Goal: Information Seeking & Learning: Learn about a topic

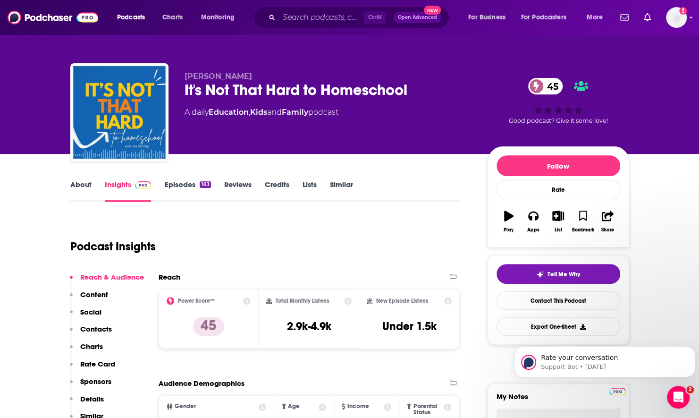
click at [172, 191] on link "Episodes 183" at bounding box center [187, 191] width 46 height 22
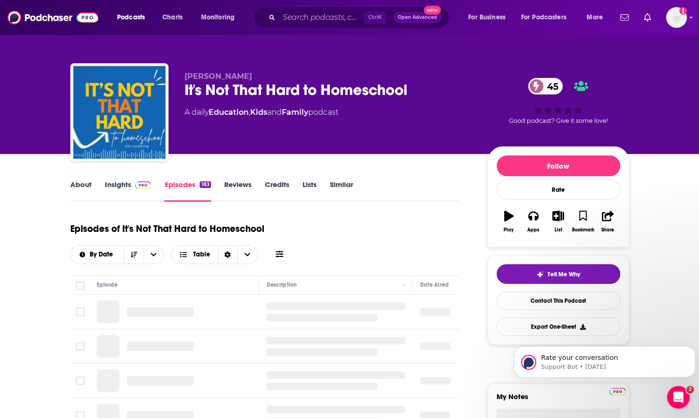
scroll to position [94, 0]
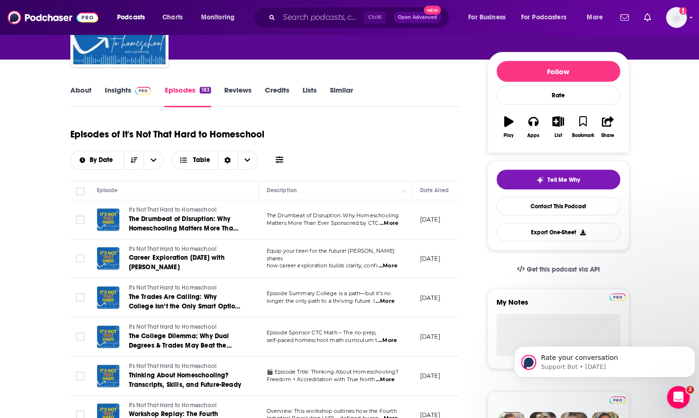
click at [277, 159] on icon at bounding box center [280, 160] width 8 height 8
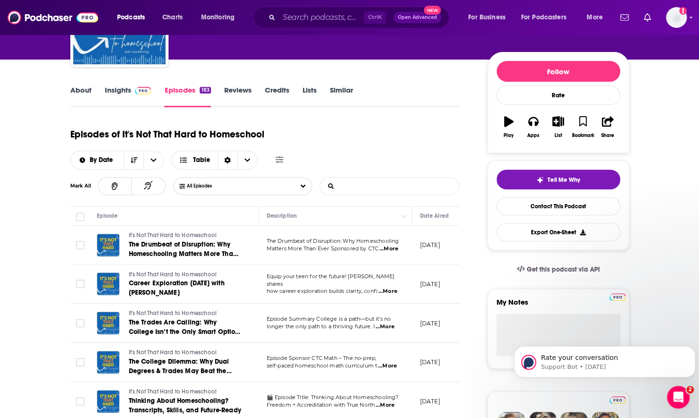
click at [388, 191] on input "List Search Input" at bounding box center [369, 185] width 99 height 17
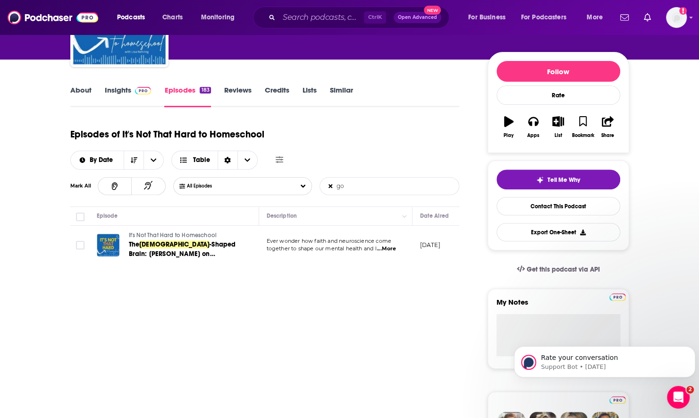
type input "g"
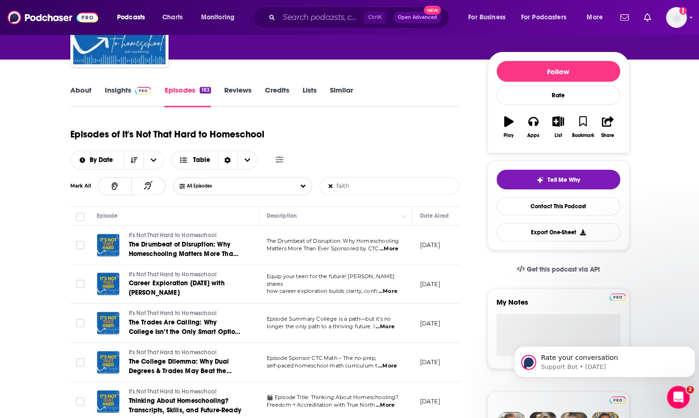
type input "faith"
click at [390, 250] on span "...More" at bounding box center [388, 249] width 19 height 8
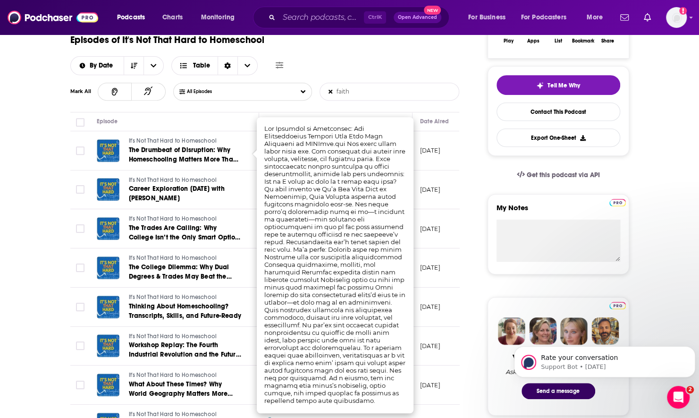
scroll to position [236, 0]
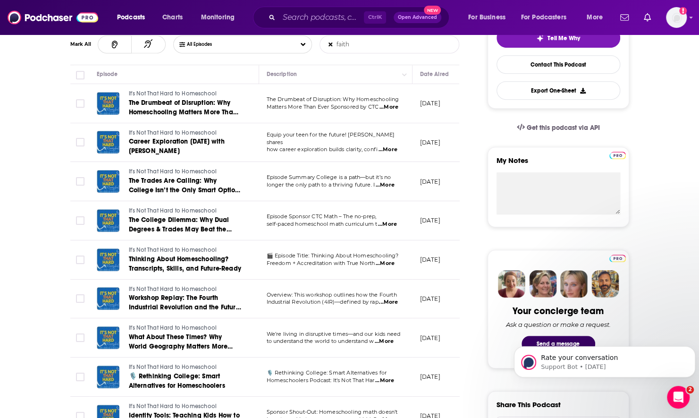
click at [385, 146] on span "...More" at bounding box center [387, 150] width 19 height 8
click at [391, 184] on span "...More" at bounding box center [385, 185] width 19 height 8
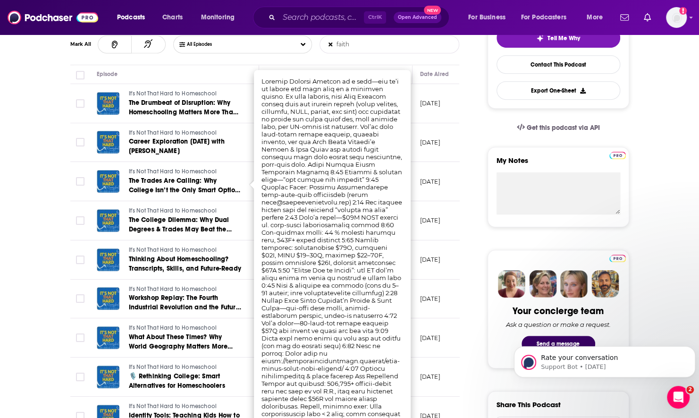
scroll to position [283, 0]
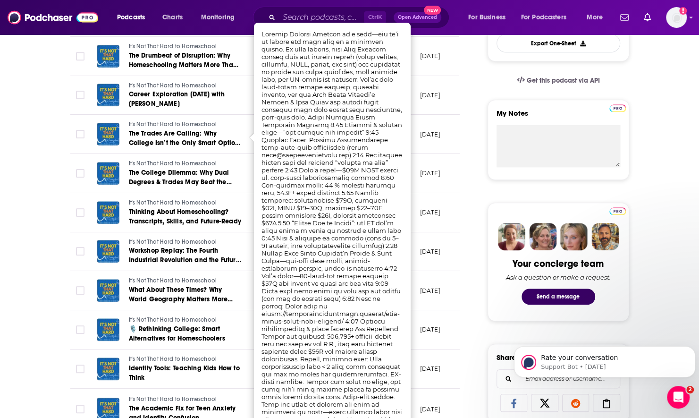
drag, startPoint x: 19, startPoint y: 176, endPoint x: 41, endPoint y: 123, distance: 57.8
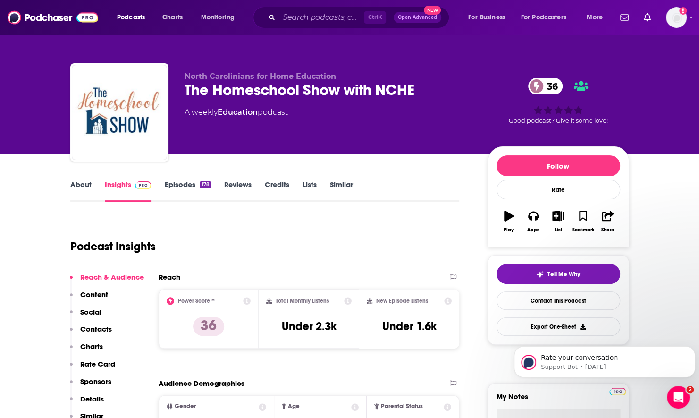
click at [184, 187] on link "Episodes 178" at bounding box center [187, 191] width 46 height 22
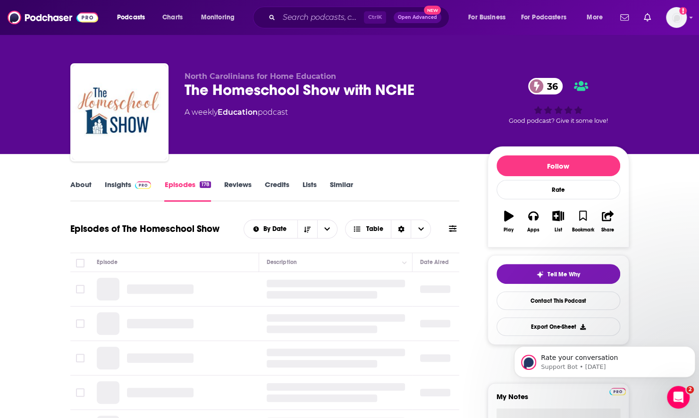
click at [449, 233] on span at bounding box center [453, 228] width 8 height 9
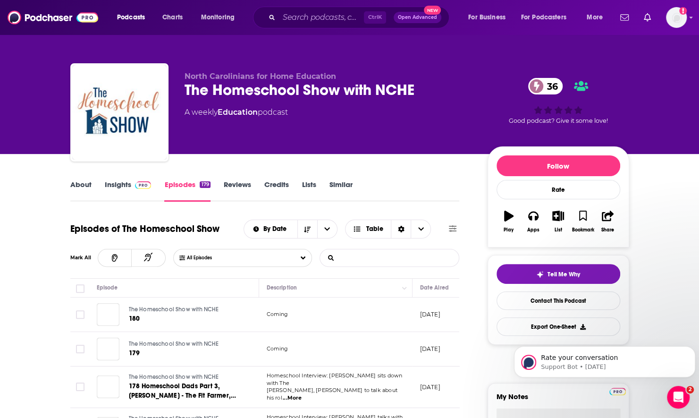
click at [381, 261] on input "List Search Input" at bounding box center [369, 257] width 99 height 17
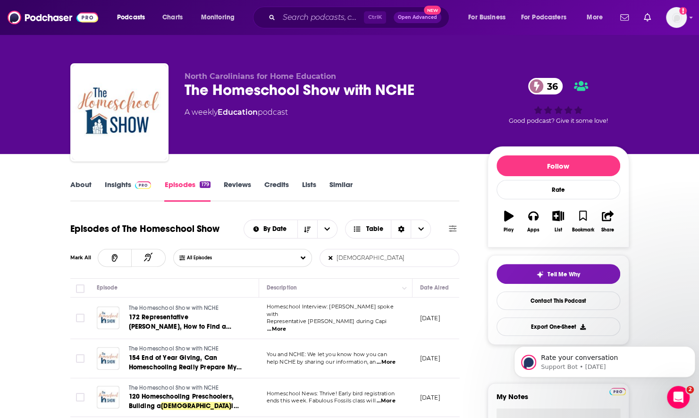
click at [286, 325] on span "...More" at bounding box center [276, 329] width 19 height 8
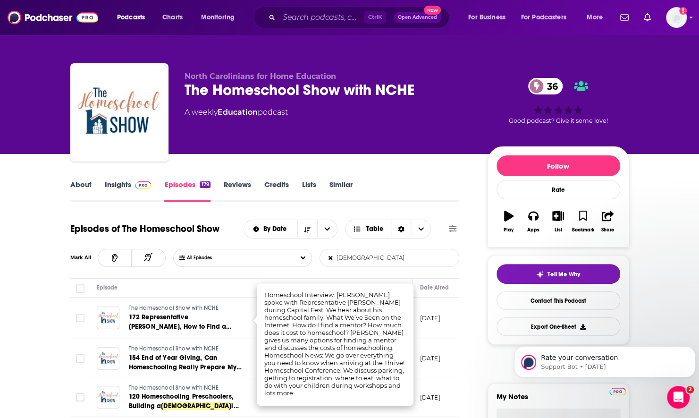
click at [236, 339] on td "The Homeschool Show with NCHE 154 End of Year Giving, Can Homeschooling Really …" at bounding box center [174, 358] width 170 height 39
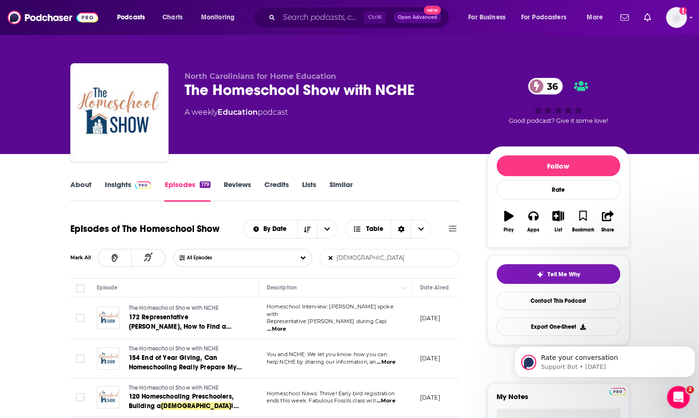
click at [394, 358] on span "...More" at bounding box center [386, 362] width 19 height 8
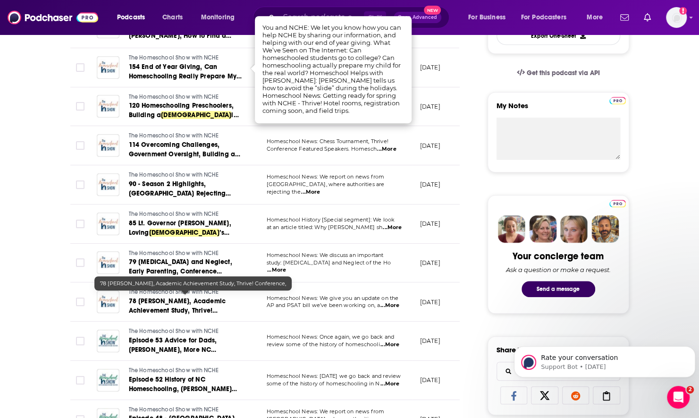
scroll to position [291, 0]
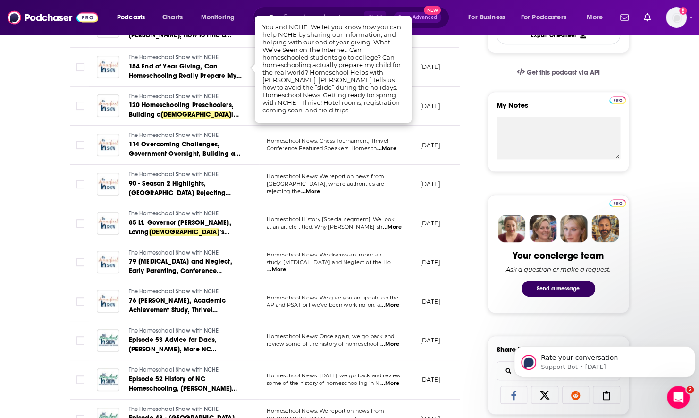
click at [388, 301] on span "...More" at bounding box center [389, 305] width 19 height 8
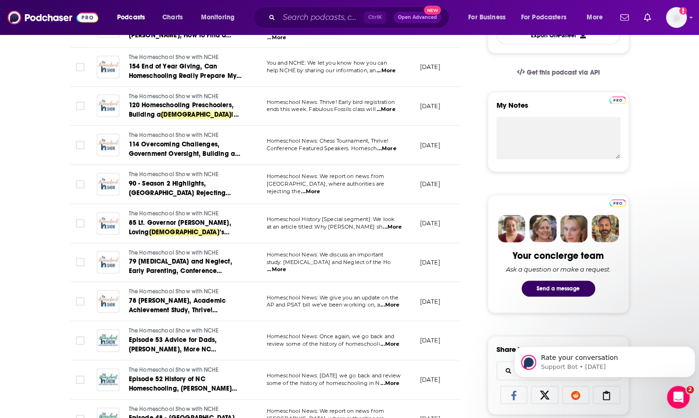
click at [253, 366] on td "The Homeschool Show with NCHE Episode 52 History of NC Homeschooling, [PERSON_N…" at bounding box center [174, 379] width 170 height 39
click at [389, 341] on span "...More" at bounding box center [389, 344] width 19 height 8
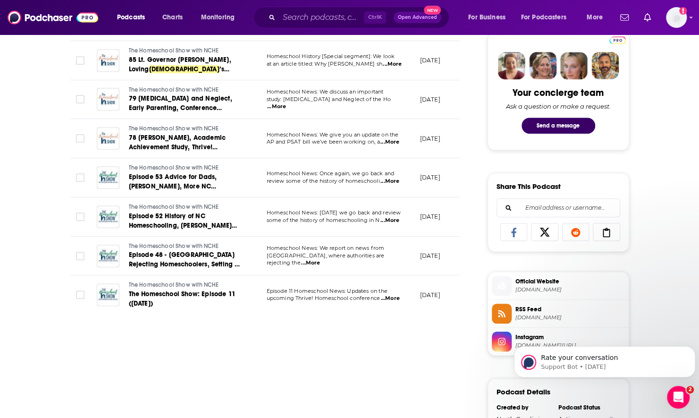
scroll to position [454, 0]
click at [394, 294] on span "...More" at bounding box center [390, 298] width 19 height 8
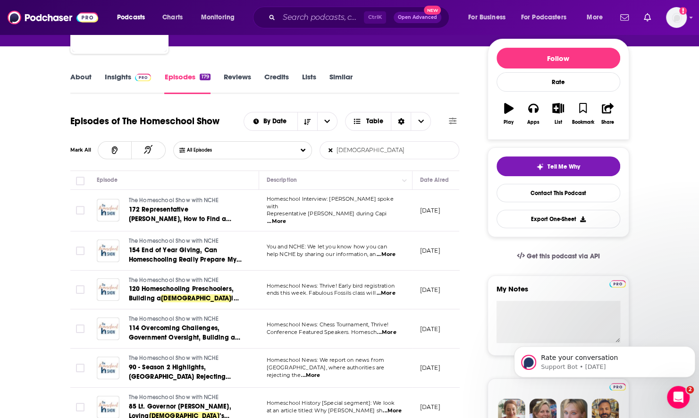
scroll to position [0, 0]
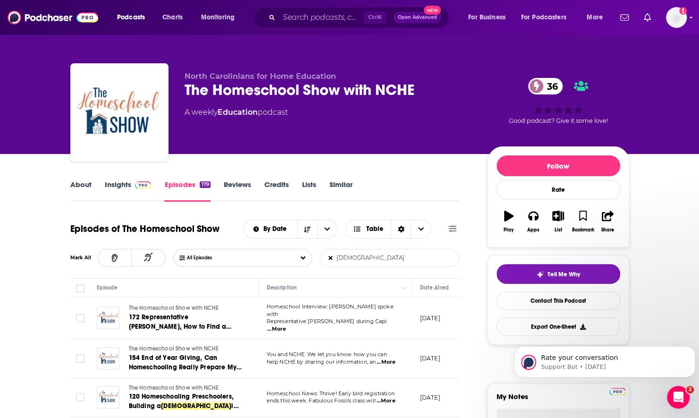
click at [364, 260] on input "[DEMOGRAPHIC_DATA]" at bounding box center [369, 257] width 99 height 17
click at [340, 260] on input "[DEMOGRAPHIC_DATA]" at bounding box center [369, 257] width 99 height 17
type input "faith"
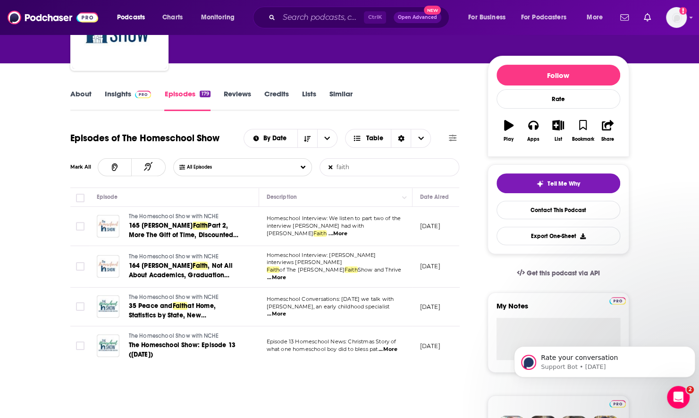
scroll to position [94, 0]
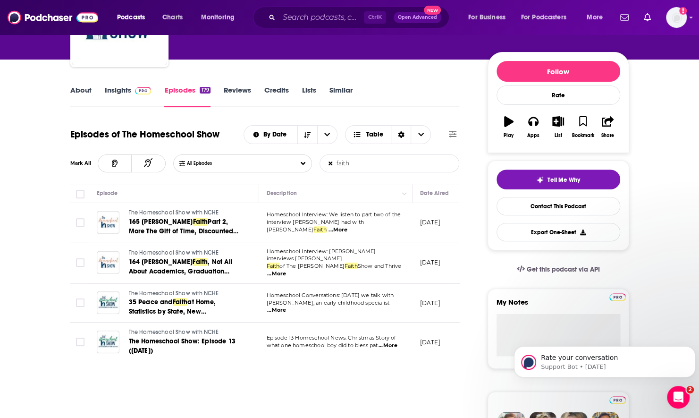
click at [286, 306] on span "...More" at bounding box center [276, 310] width 19 height 8
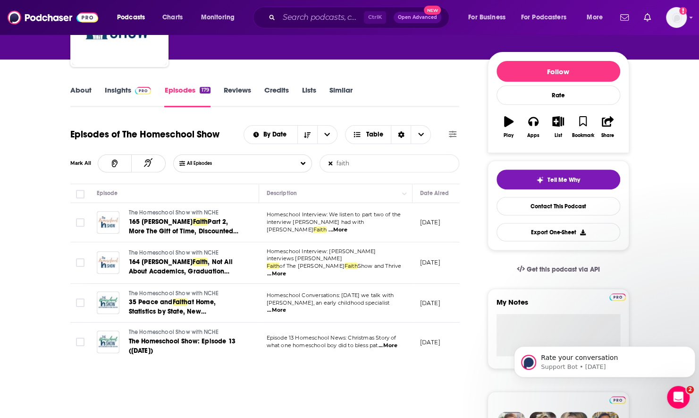
click at [392, 344] on span "...More" at bounding box center [387, 346] width 19 height 8
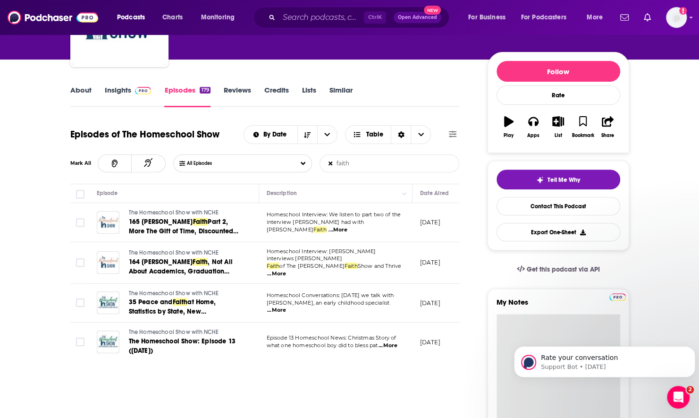
click at [564, 320] on textarea "My Notes" at bounding box center [558, 370] width 124 height 113
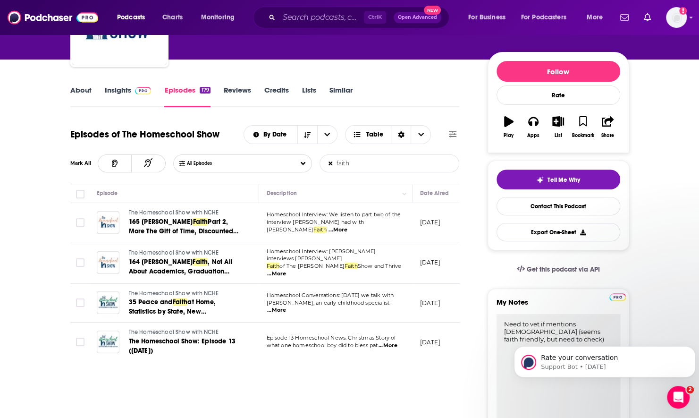
type textarea "Need to vet if mentions [DEMOGRAPHIC_DATA] (seems faith friendly, but need to c…"
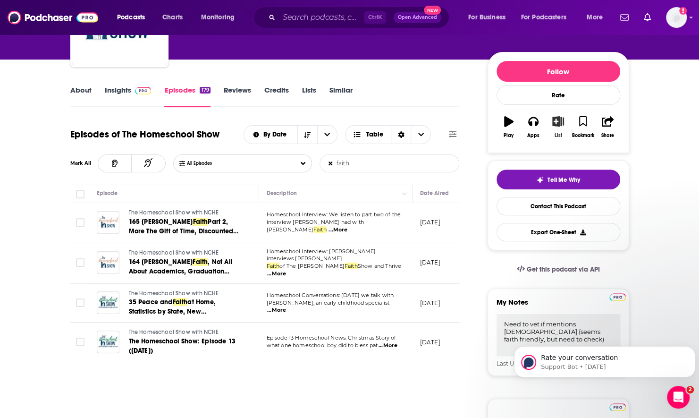
click at [553, 122] on icon "button" at bounding box center [558, 121] width 12 height 10
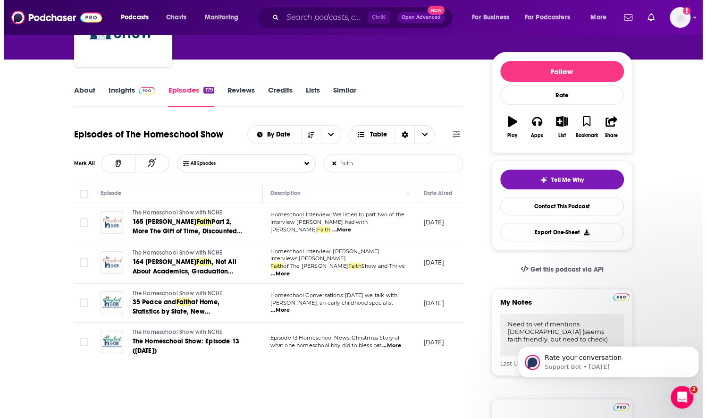
scroll to position [0, 0]
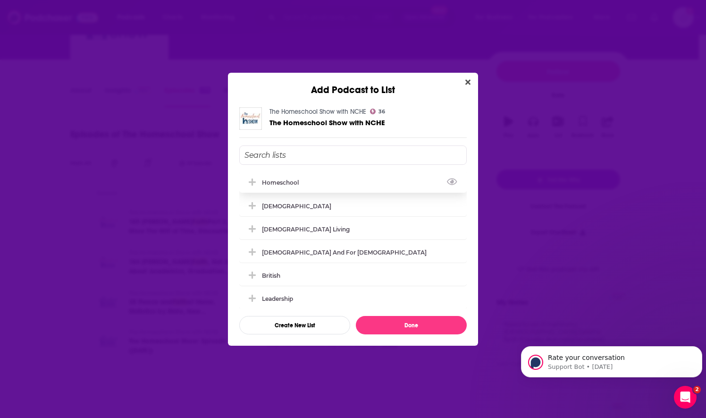
click at [280, 184] on div "Homeschool" at bounding box center [283, 182] width 42 height 7
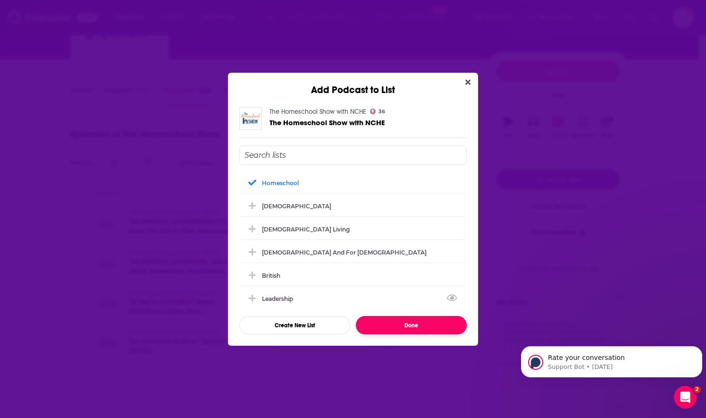
click at [381, 316] on button "Done" at bounding box center [411, 325] width 111 height 18
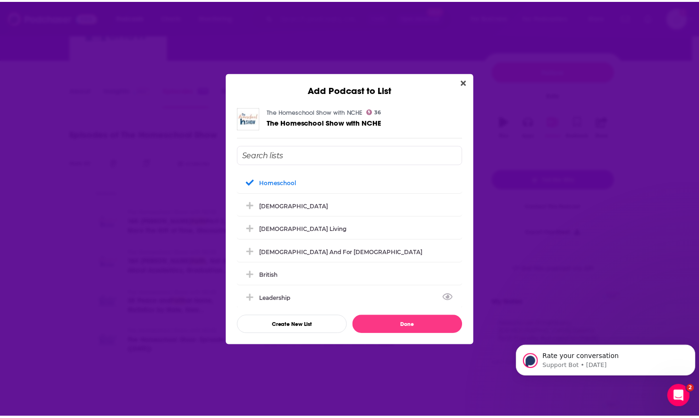
scroll to position [94, 0]
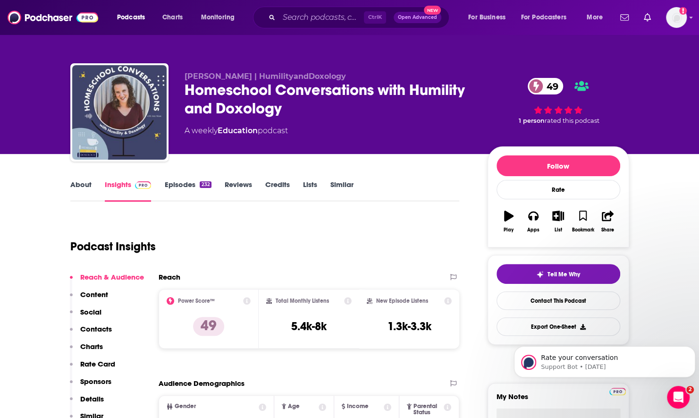
click at [179, 184] on link "Episodes 232" at bounding box center [187, 191] width 47 height 22
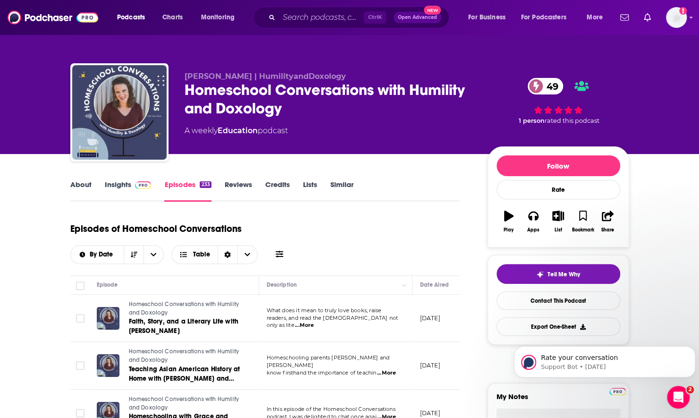
click at [288, 255] on div "Episodes of Homeschool Conversations By Date Table" at bounding box center [264, 240] width 389 height 47
click at [281, 253] on icon at bounding box center [280, 254] width 8 height 8
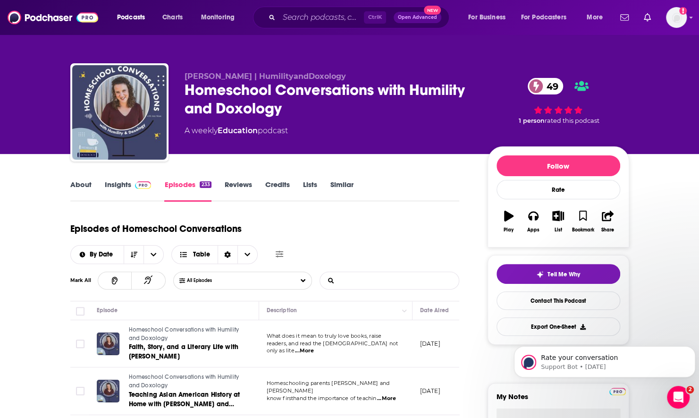
click at [357, 283] on input "List Search Input" at bounding box center [369, 280] width 99 height 17
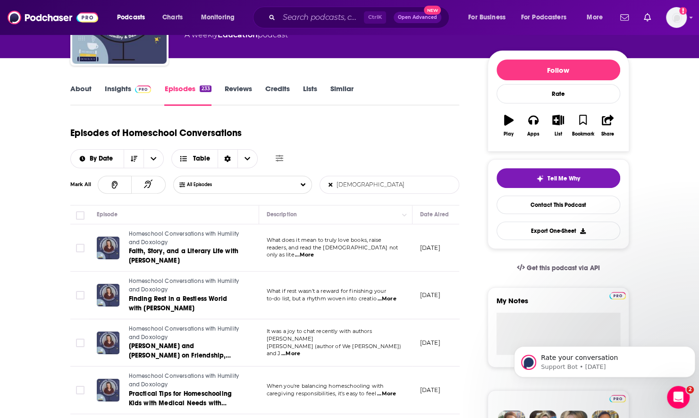
scroll to position [99, 0]
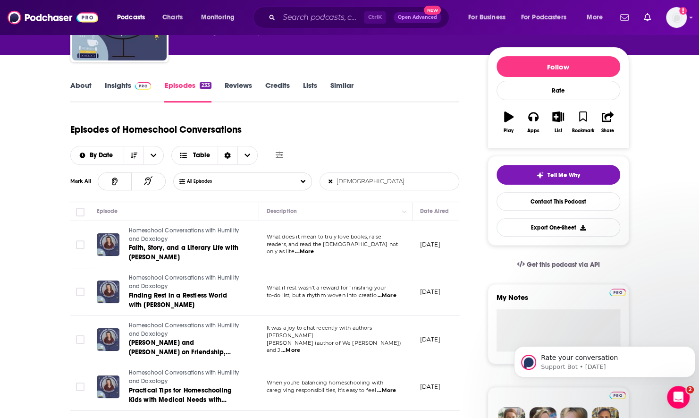
type input "[DEMOGRAPHIC_DATA]"
click at [388, 294] on span "...More" at bounding box center [386, 296] width 19 height 8
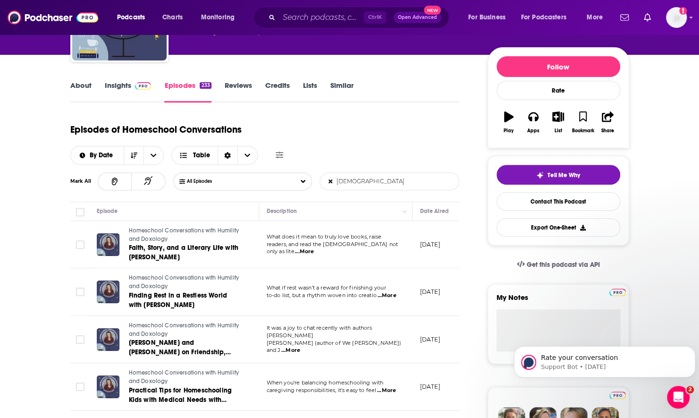
click at [329, 181] on icon at bounding box center [330, 181] width 4 height 6
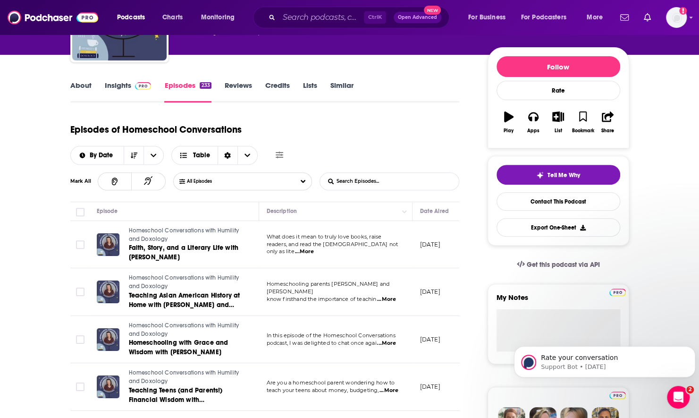
click at [398, 295] on p "know firsthand the importance of teachin ...More" at bounding box center [336, 299] width 138 height 8
click at [391, 296] on span "...More" at bounding box center [386, 299] width 19 height 8
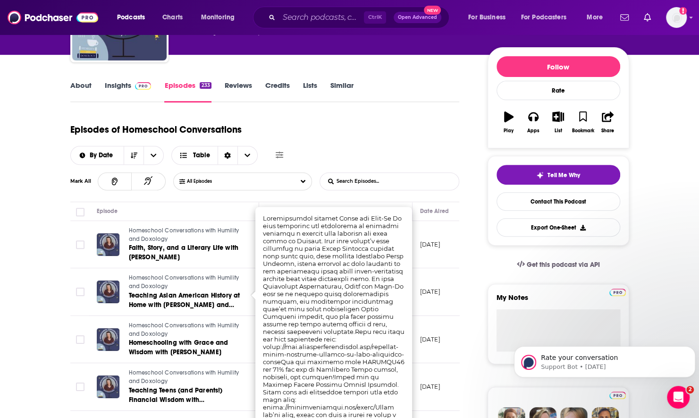
click at [363, 118] on div "Episodes of Homeschool Conversations By Date Table" at bounding box center [264, 140] width 389 height 47
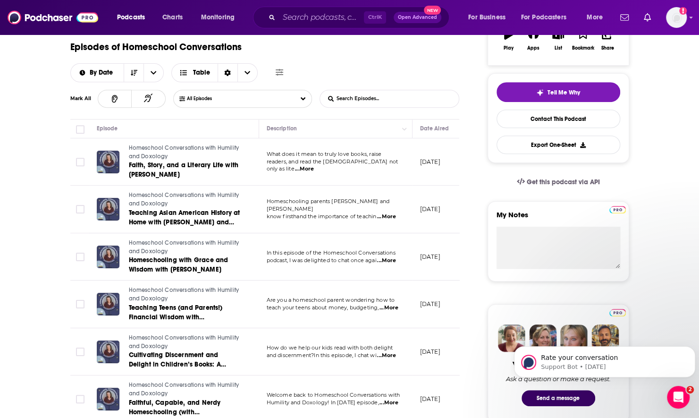
scroll to position [180, 0]
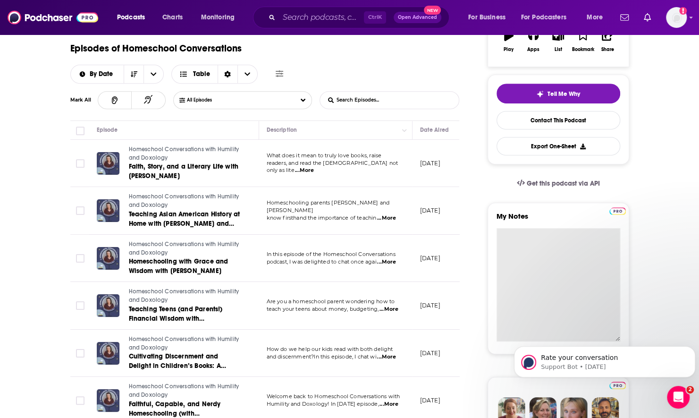
click at [535, 231] on textarea "My Notes" at bounding box center [558, 284] width 124 height 113
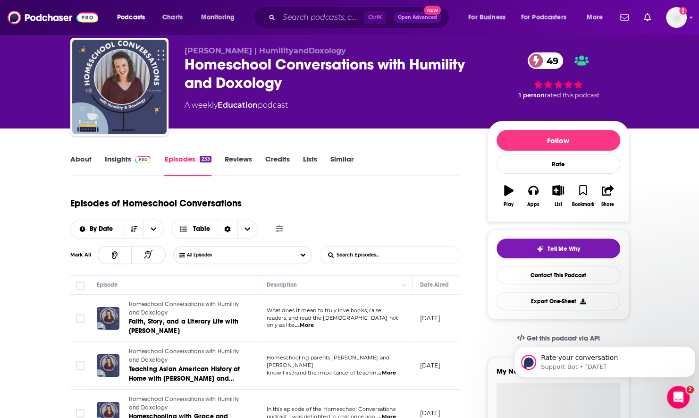
scroll to position [10, 0]
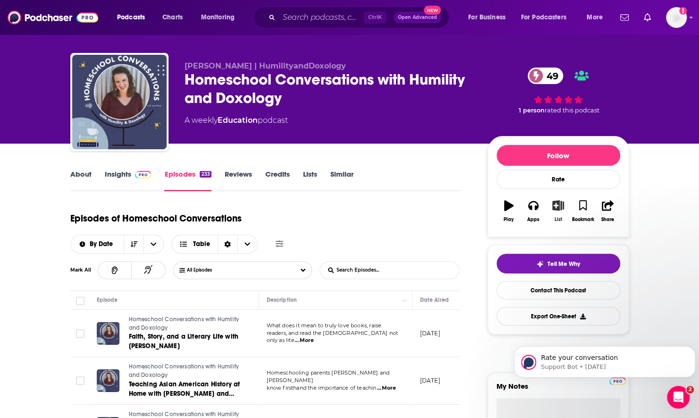
click at [561, 205] on icon "button" at bounding box center [558, 205] width 12 height 10
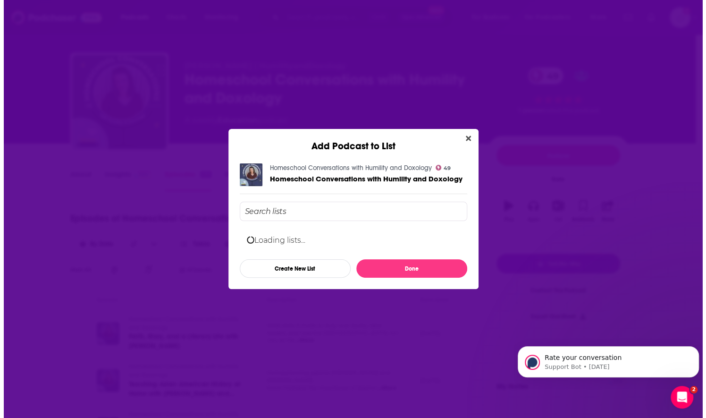
scroll to position [0, 0]
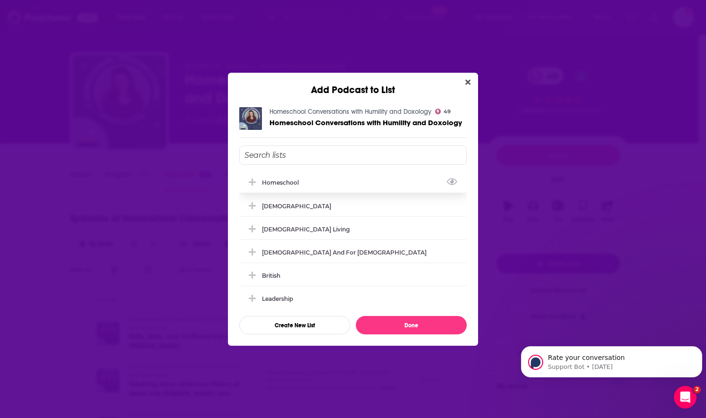
click at [264, 179] on div "Homeschool" at bounding box center [283, 182] width 42 height 7
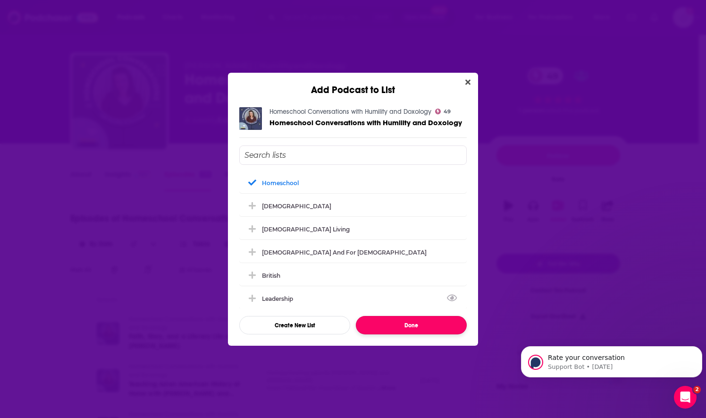
click at [388, 325] on button "Done" at bounding box center [411, 325] width 111 height 18
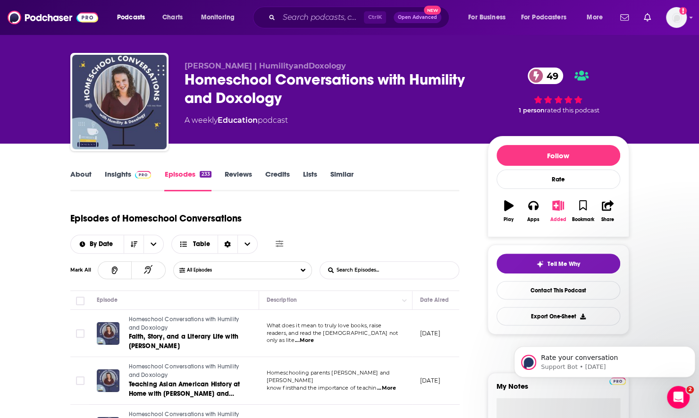
scroll to position [205, 0]
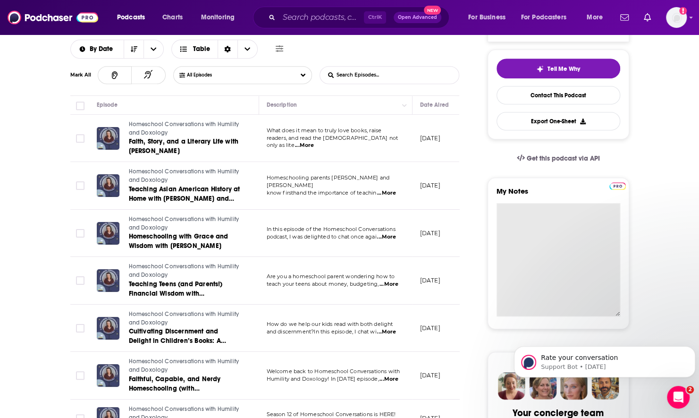
click at [545, 235] on textarea "My Notes" at bounding box center [558, 259] width 124 height 113
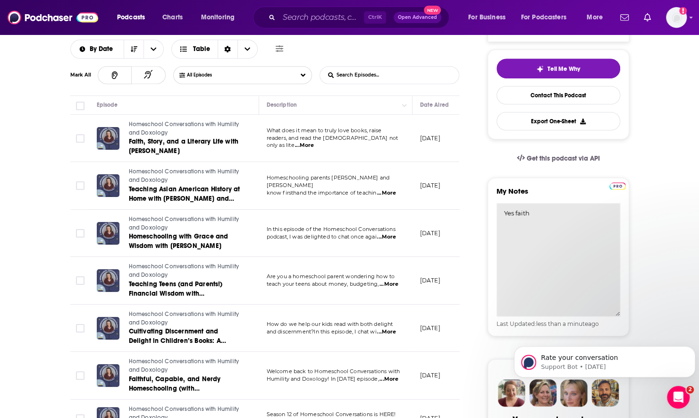
scroll to position [0, 0]
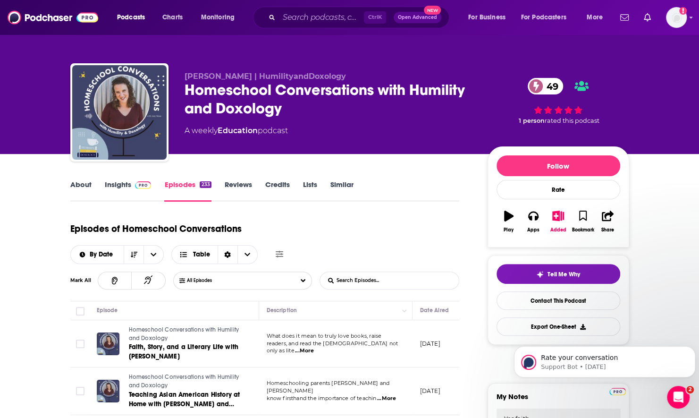
type textarea "Yes faith"
click at [125, 181] on link "Insights" at bounding box center [128, 191] width 47 height 22
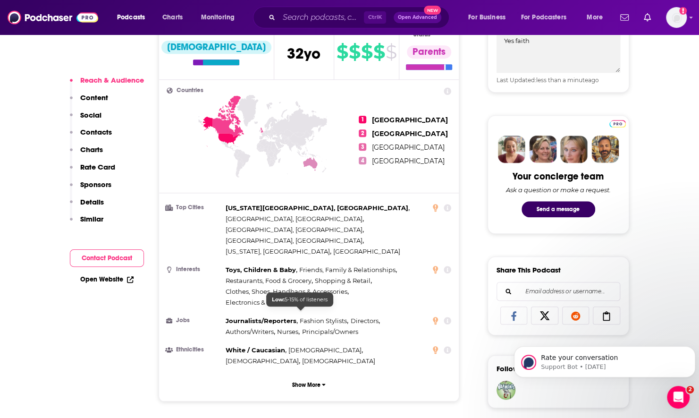
scroll to position [613, 0]
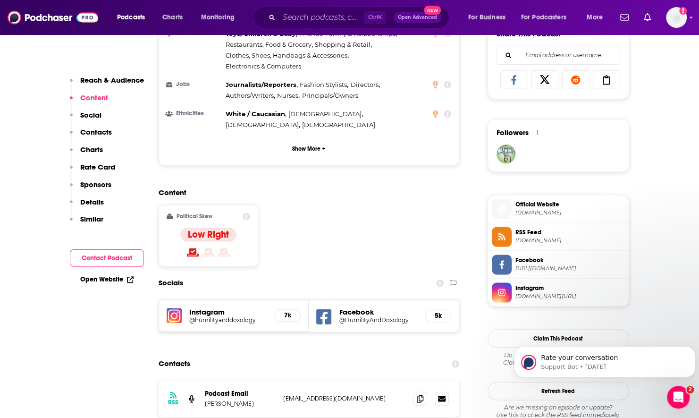
click at [412, 380] on div "RSS Podcast Email Amy Sloan humilityanddoxology@gmail.com humilityanddoxology@g…" at bounding box center [309, 398] width 301 height 37
click at [415, 391] on span at bounding box center [420, 398] width 14 height 14
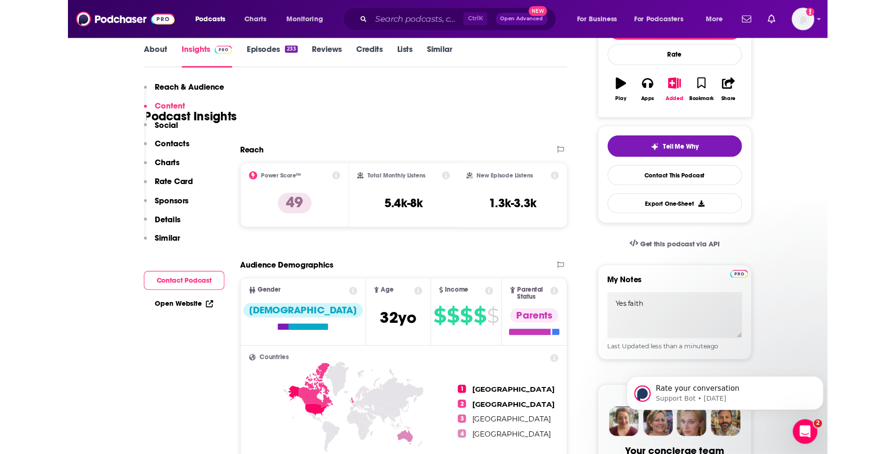
scroll to position [0, 0]
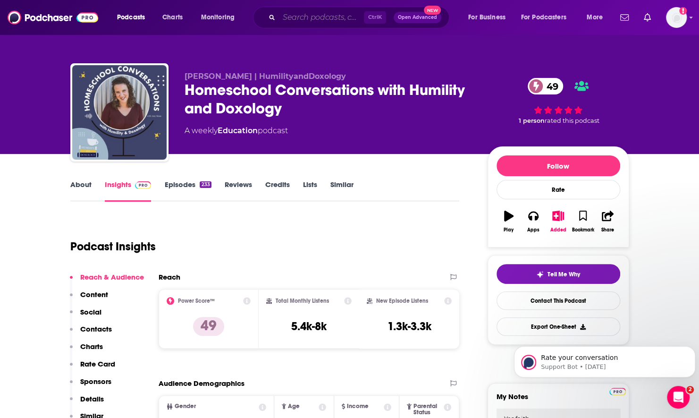
click at [315, 22] on input "Search podcasts, credits, & more..." at bounding box center [321, 17] width 85 height 15
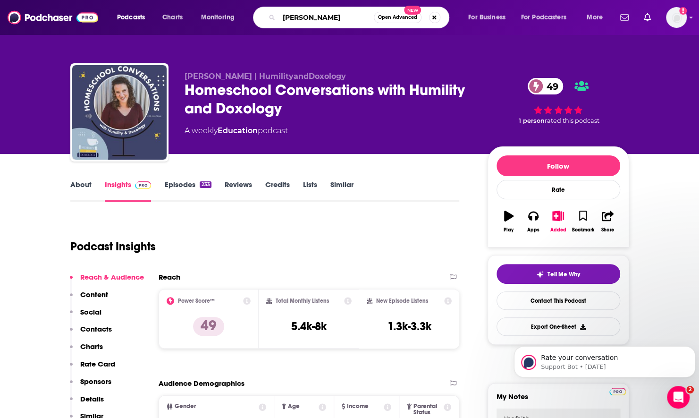
type input "marty solomon"
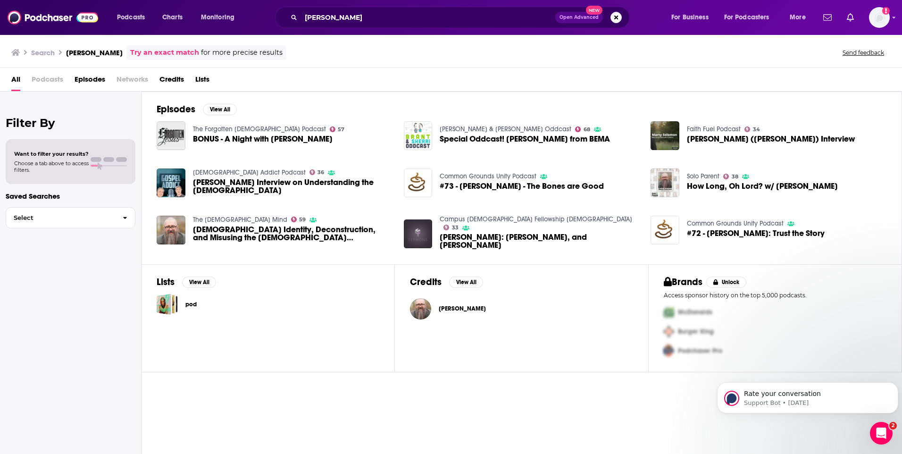
click at [456, 308] on span "Marty Solomon" at bounding box center [462, 309] width 47 height 8
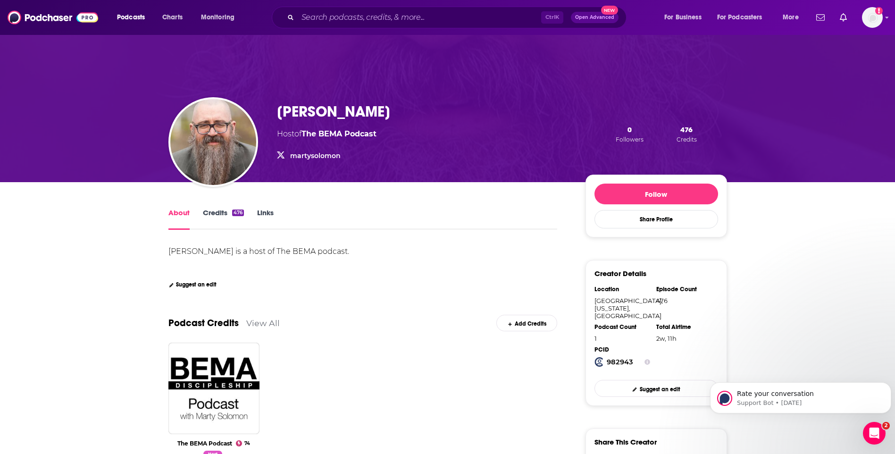
click at [210, 214] on link "Credits 476" at bounding box center [223, 219] width 41 height 22
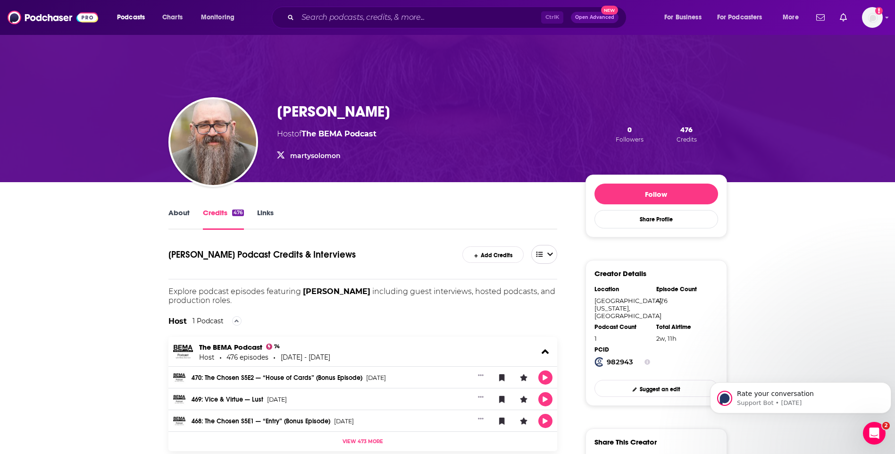
click at [549, 249] on button "open menu" at bounding box center [544, 254] width 26 height 19
click at [349, 21] on input "Search podcasts, credits, & more..." at bounding box center [419, 17] width 243 height 15
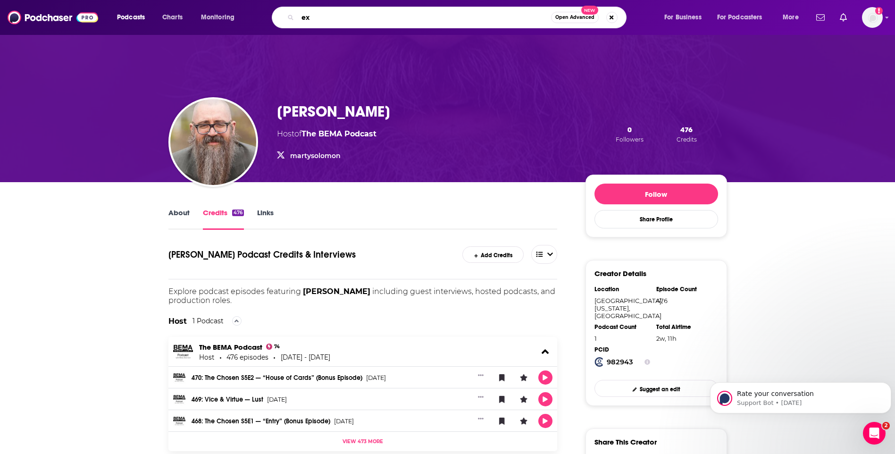
type input "e"
type input "i"
type input "pillar podcast"
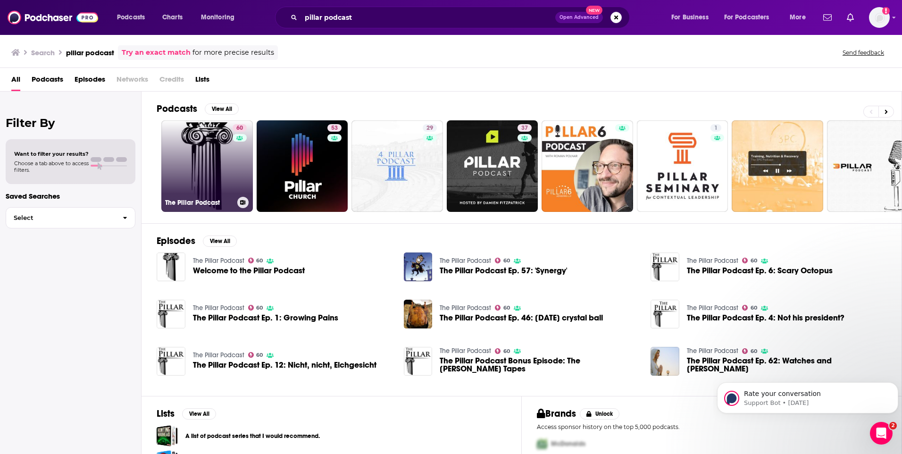
click at [219, 170] on link "60 The Pillar Podcast" at bounding box center [207, 166] width 92 height 92
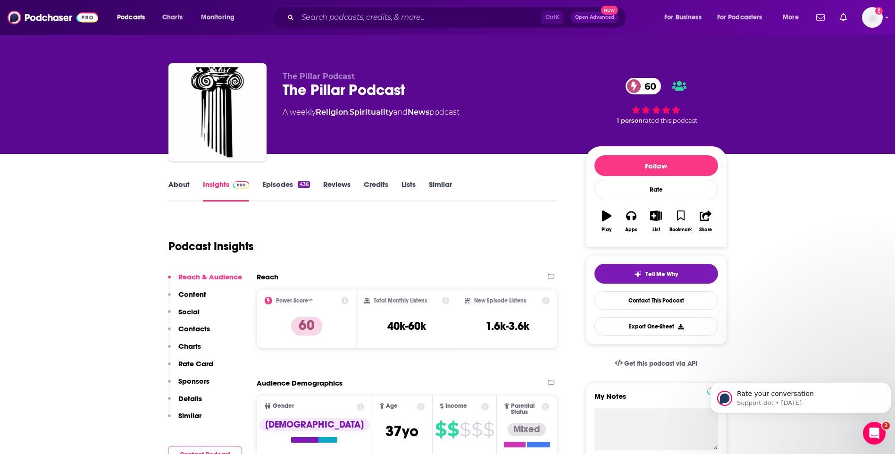
click at [288, 186] on link "Episodes 436" at bounding box center [285, 191] width 47 height 22
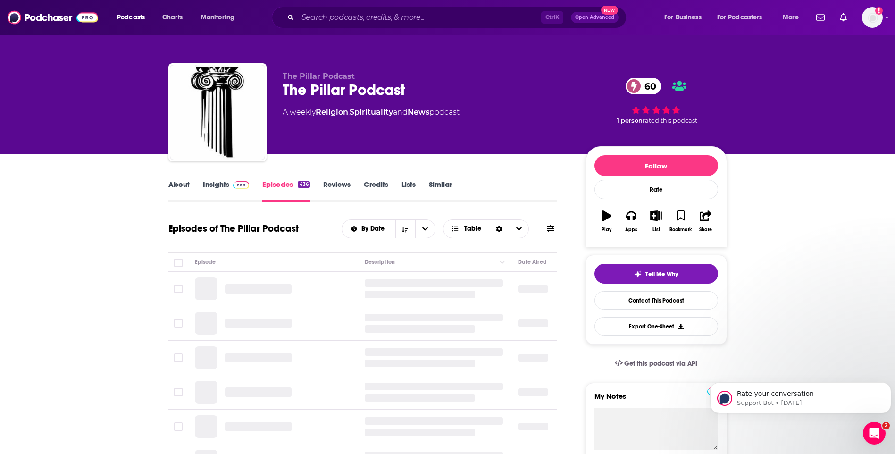
click at [552, 232] on icon at bounding box center [551, 229] width 8 height 8
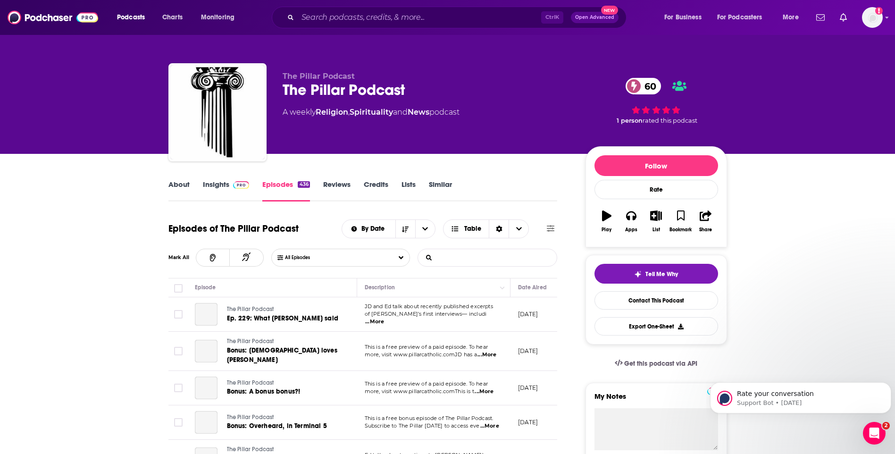
click at [455, 261] on input "List Search Input" at bounding box center [467, 257] width 99 height 17
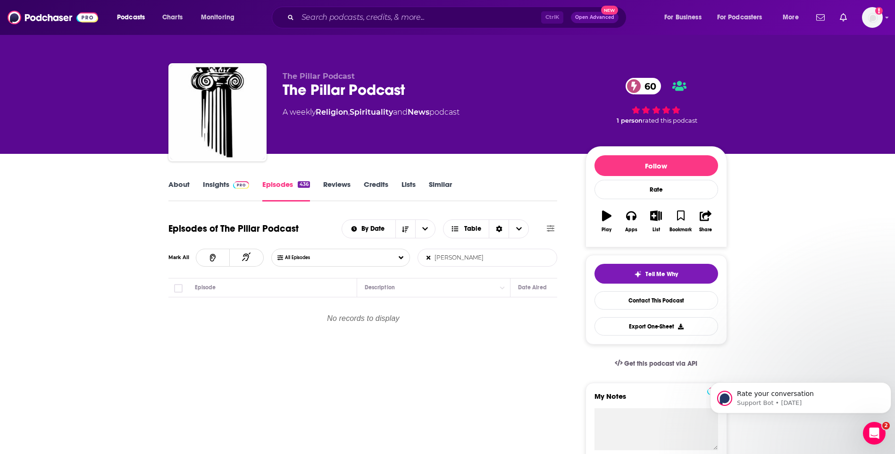
type input "marty solomon"
click at [428, 258] on icon at bounding box center [429, 258] width 4 height 4
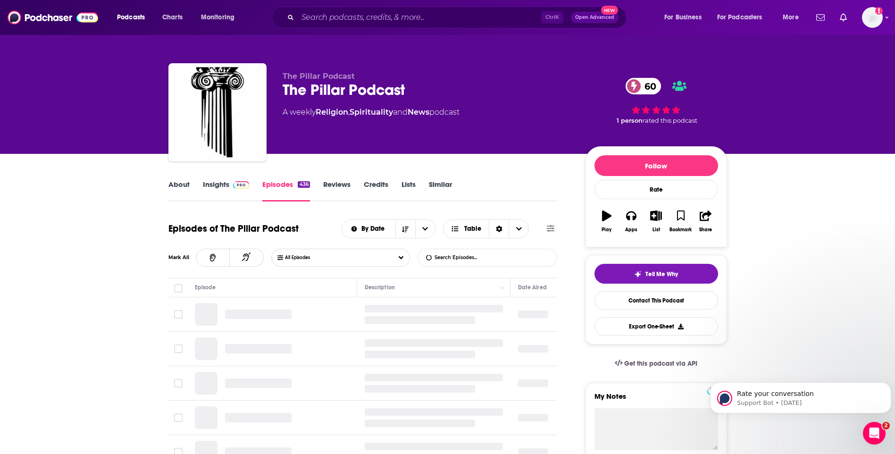
click at [179, 185] on link "About" at bounding box center [178, 191] width 21 height 22
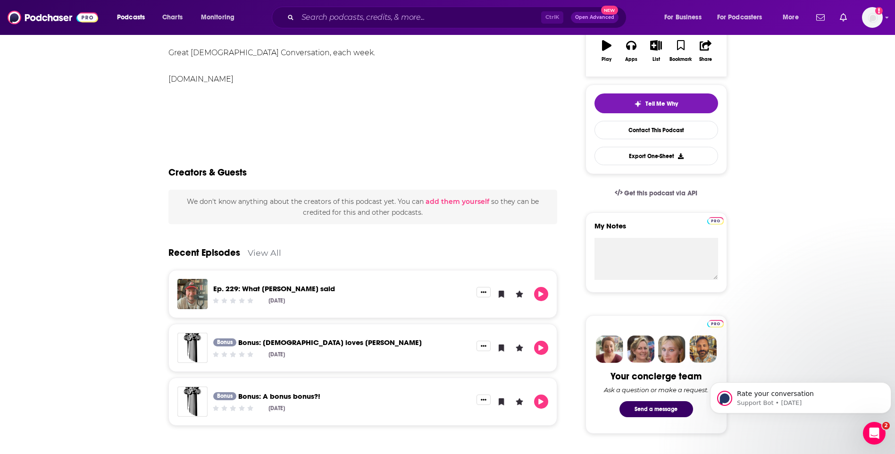
scroll to position [236, 0]
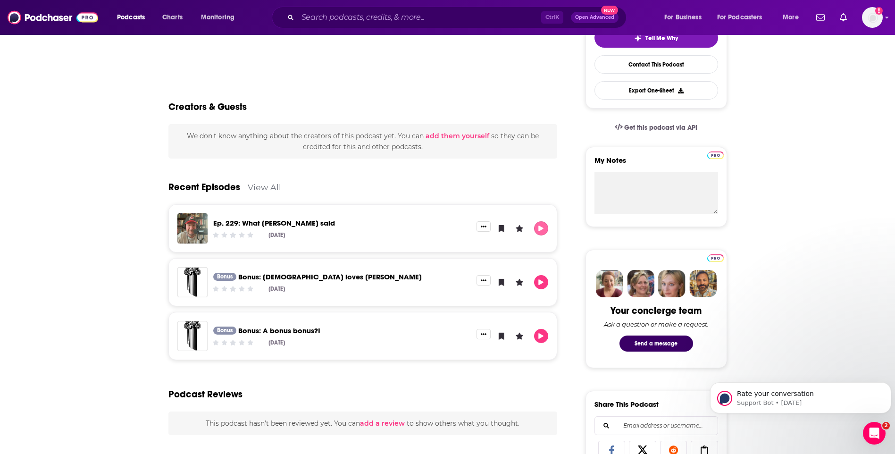
click at [543, 226] on icon "Play" at bounding box center [541, 229] width 8 height 6
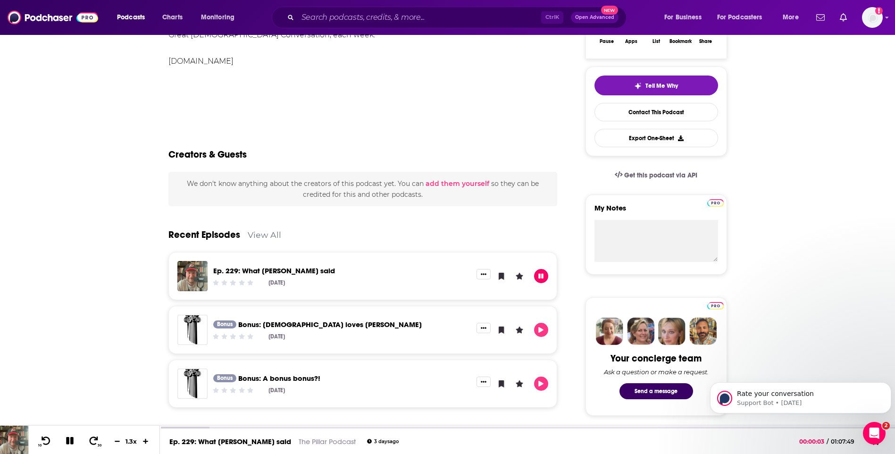
scroll to position [189, 0]
click at [545, 327] on icon "Play" at bounding box center [541, 330] width 8 height 6
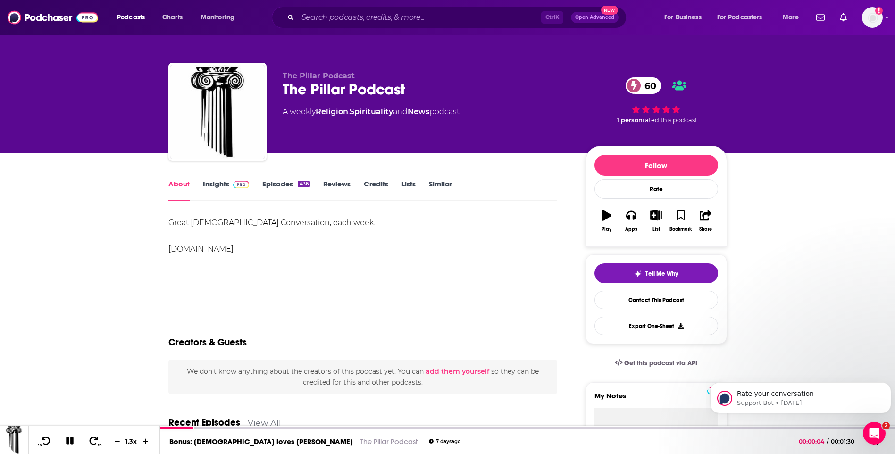
scroll to position [0, 0]
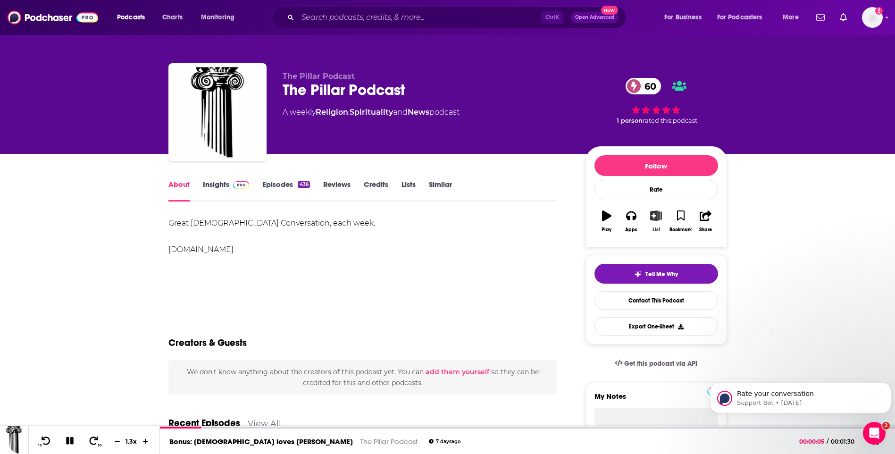
click at [656, 218] on icon "button" at bounding box center [656, 215] width 12 height 10
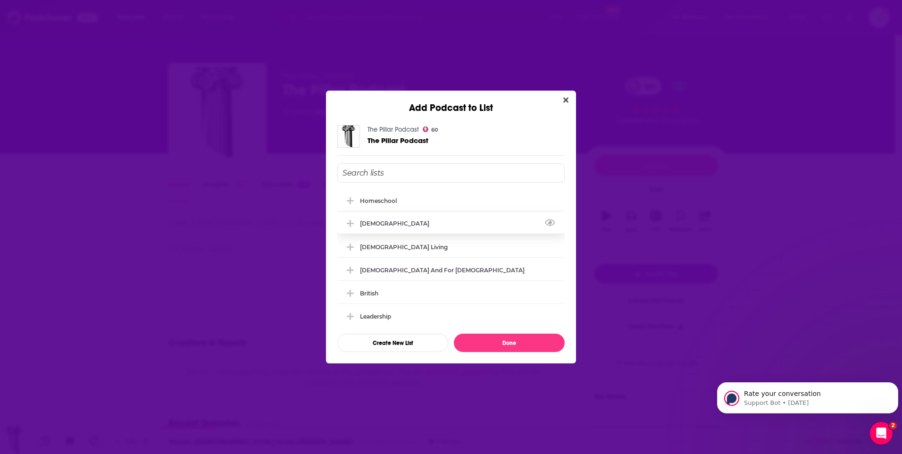
click at [355, 221] on button "Add Podcast To List" at bounding box center [351, 223] width 17 height 10
click at [497, 347] on button "Done" at bounding box center [509, 343] width 111 height 18
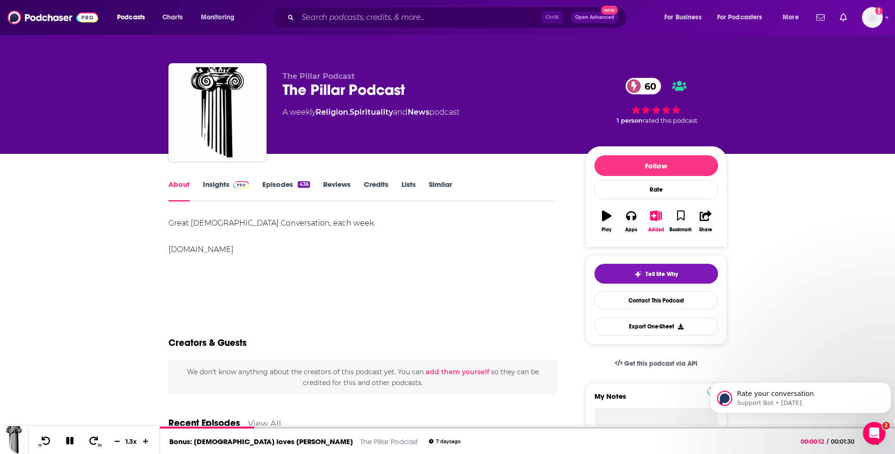
click at [214, 189] on link "Insights" at bounding box center [226, 191] width 47 height 22
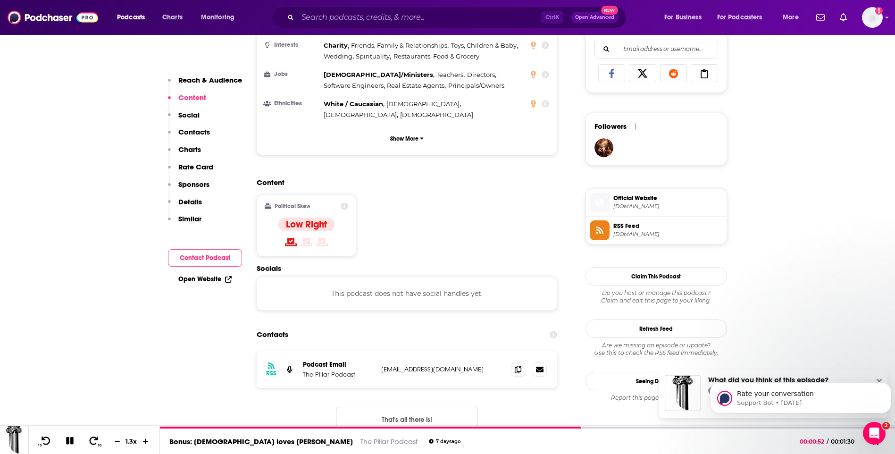
scroll to position [613, 0]
click at [515, 364] on icon at bounding box center [518, 368] width 7 height 8
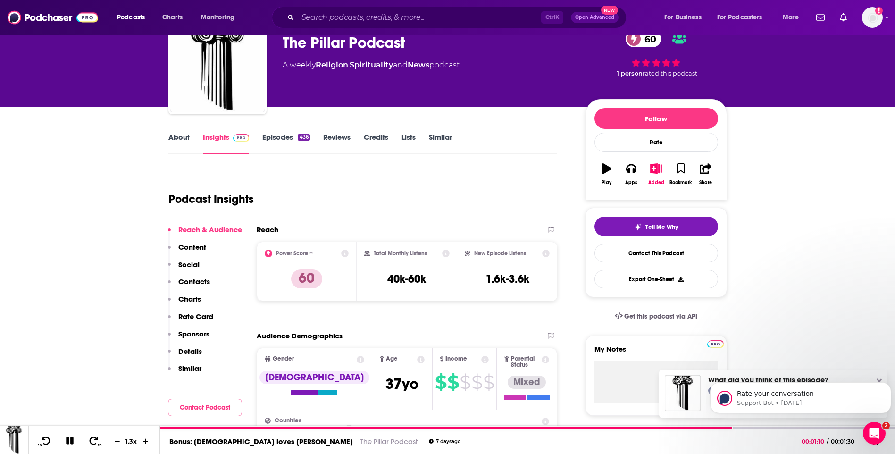
scroll to position [0, 0]
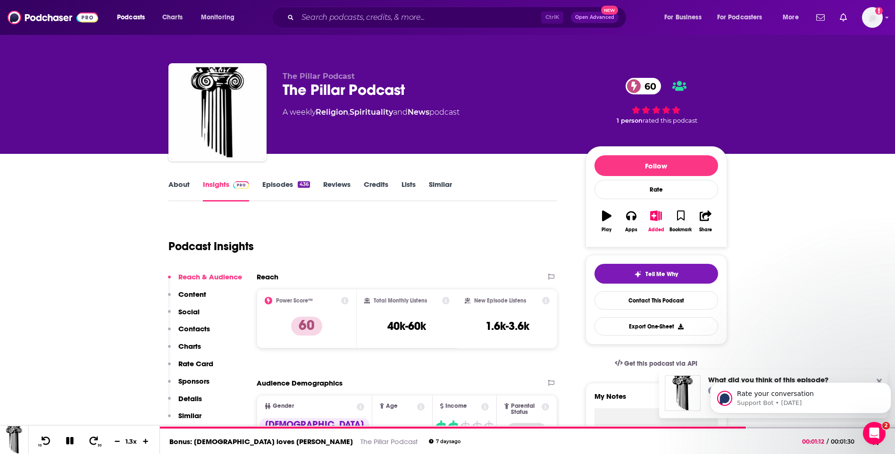
click at [289, 190] on link "Episodes 436" at bounding box center [285, 191] width 47 height 22
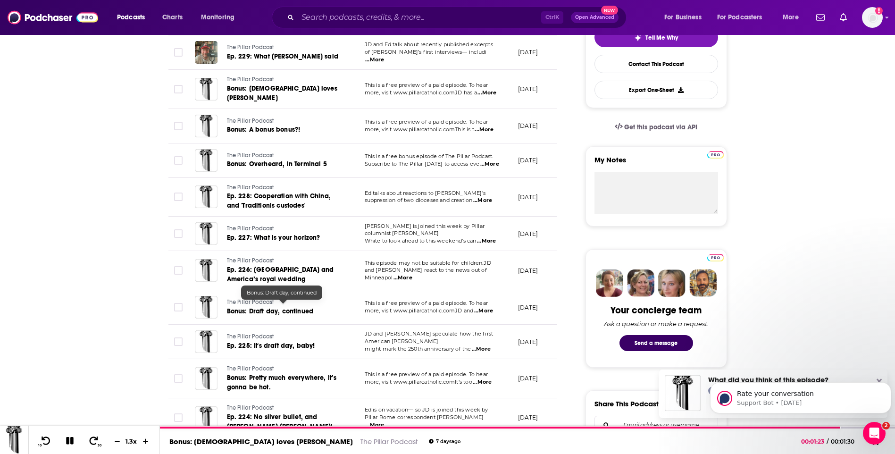
scroll to position [283, 0]
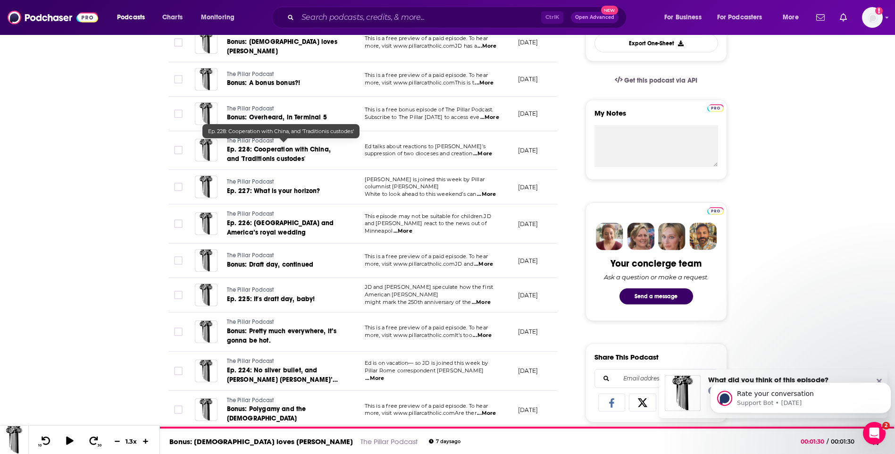
click at [283, 149] on span "Ep. 228: Cooperation with China, and 'Traditionis custodes'" at bounding box center [279, 153] width 104 height 17
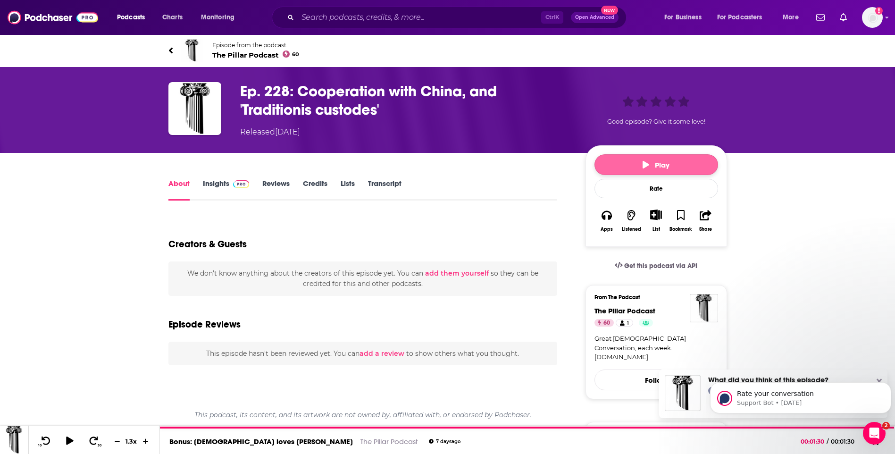
click at [616, 169] on button "Play" at bounding box center [657, 164] width 124 height 21
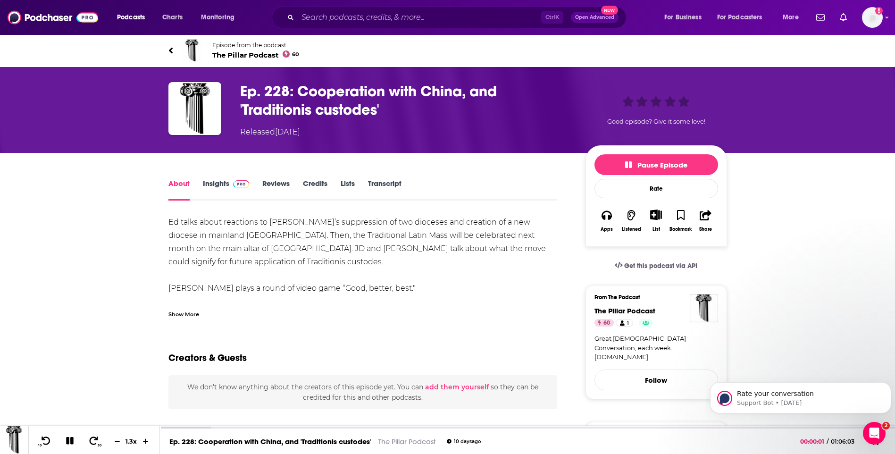
click at [172, 52] on icon at bounding box center [170, 50] width 4 height 6
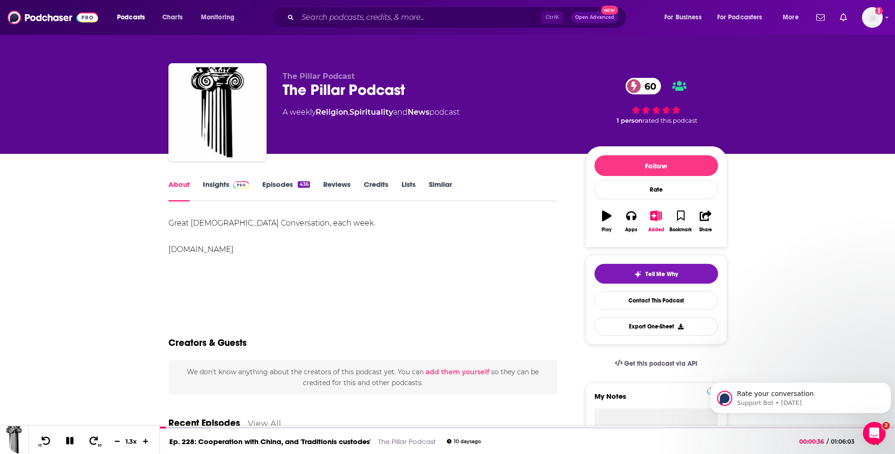
click at [288, 184] on link "Episodes 436" at bounding box center [285, 191] width 47 height 22
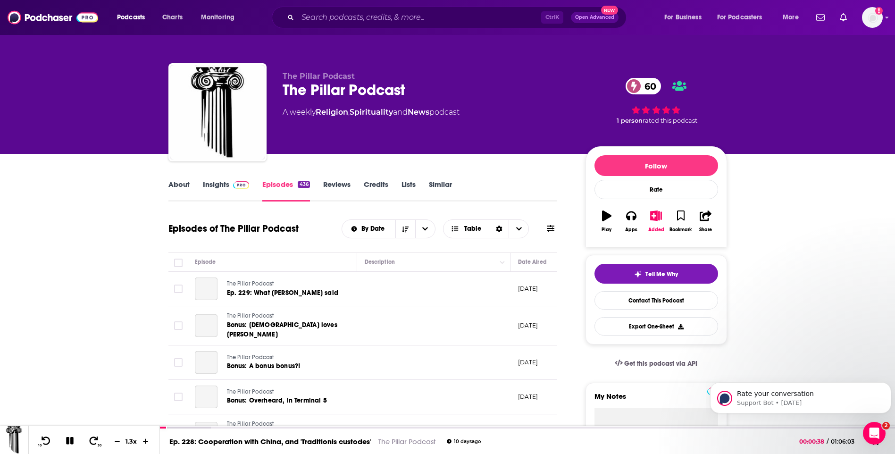
click at [551, 230] on icon at bounding box center [551, 229] width 8 height 8
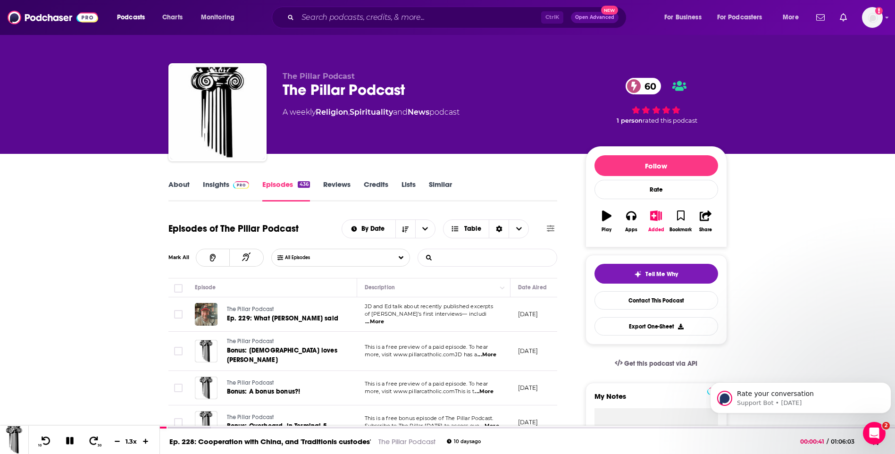
click at [513, 251] on input "List Search Input" at bounding box center [467, 257] width 99 height 17
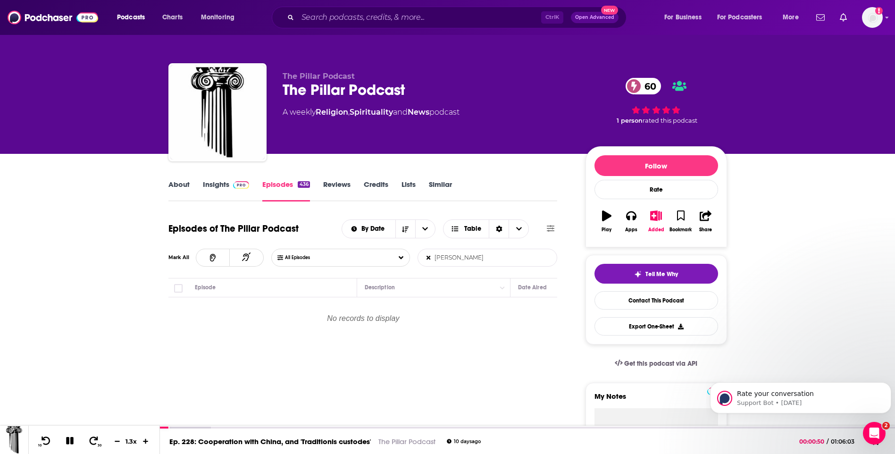
type input "marty solomon"
click at [226, 186] on link "Insights" at bounding box center [226, 191] width 47 height 22
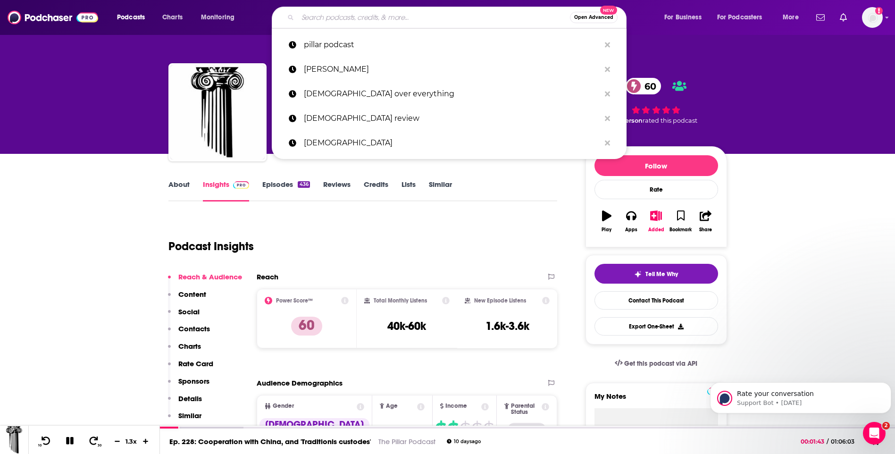
click at [359, 14] on input "Search podcasts, credits, & more..." at bounding box center [434, 17] width 272 height 15
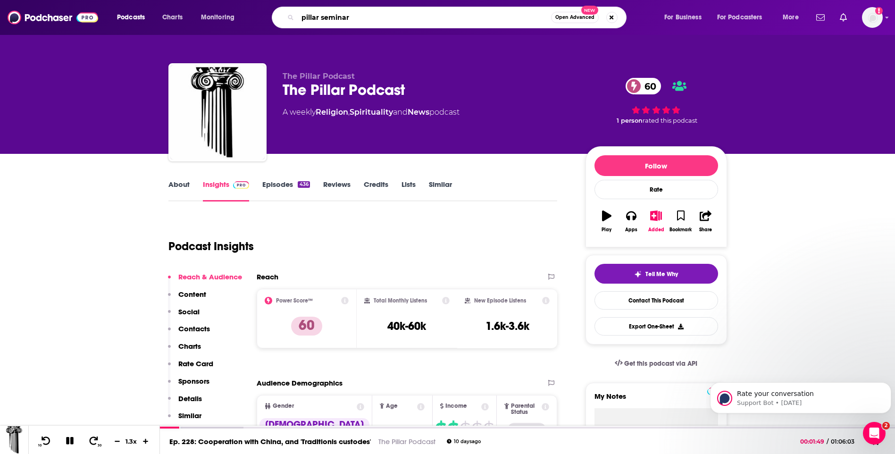
type input "pillar seminary"
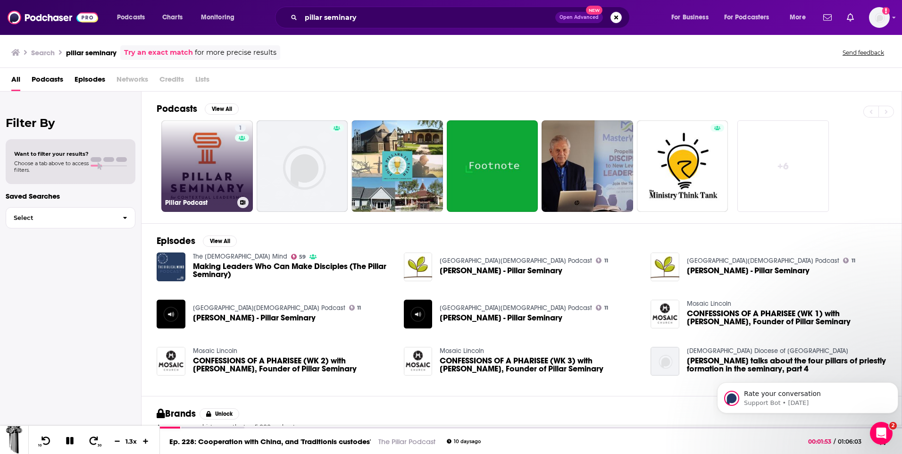
click at [233, 162] on link "1 Pillar Podcast" at bounding box center [207, 166] width 92 height 92
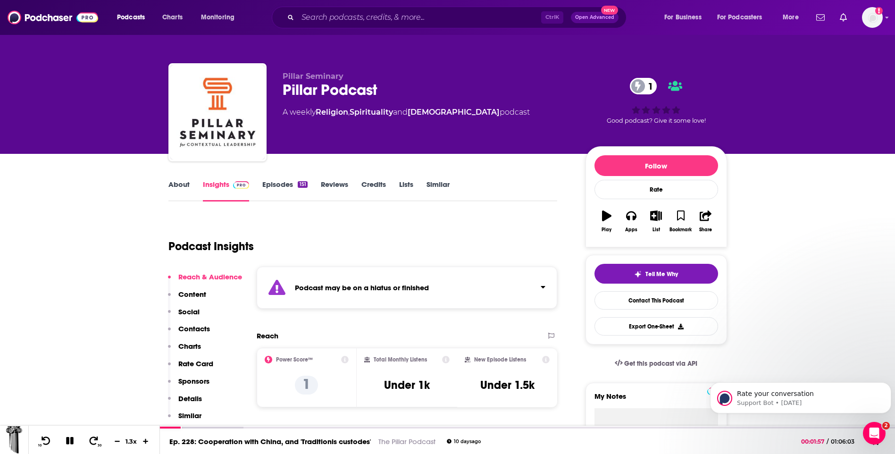
click at [271, 188] on link "Episodes 151" at bounding box center [284, 191] width 45 height 22
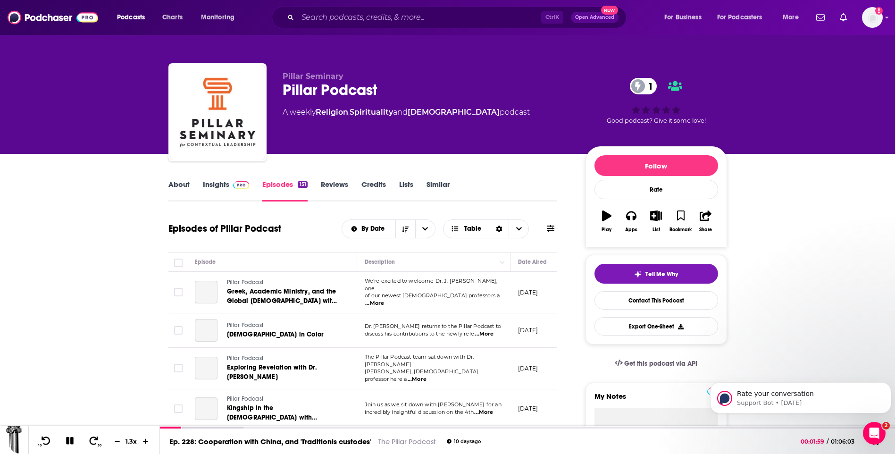
click at [548, 228] on icon at bounding box center [551, 228] width 8 height 7
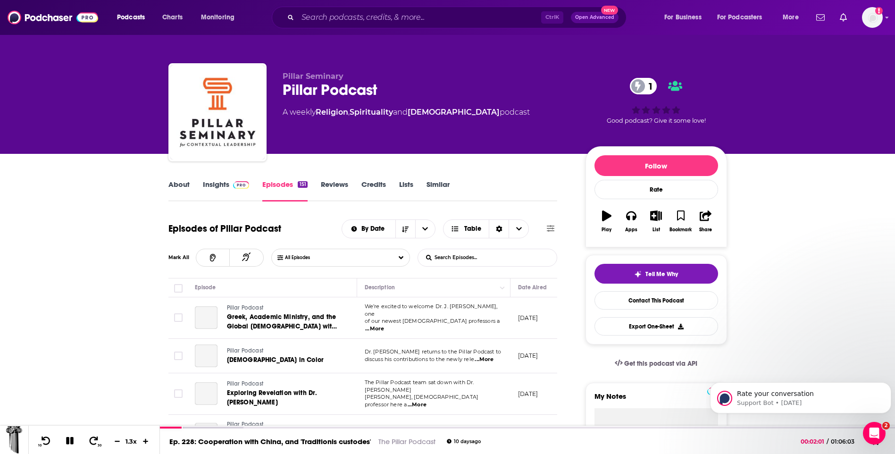
click at [470, 256] on input "List Search Input" at bounding box center [467, 257] width 99 height 17
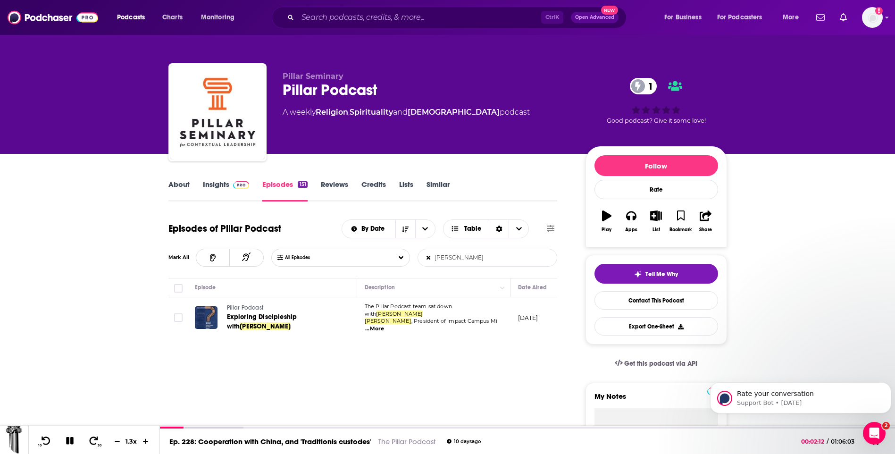
type input "marty solomon"
click at [369, 23] on input "Search podcasts, credits, & more..." at bounding box center [419, 17] width 243 height 15
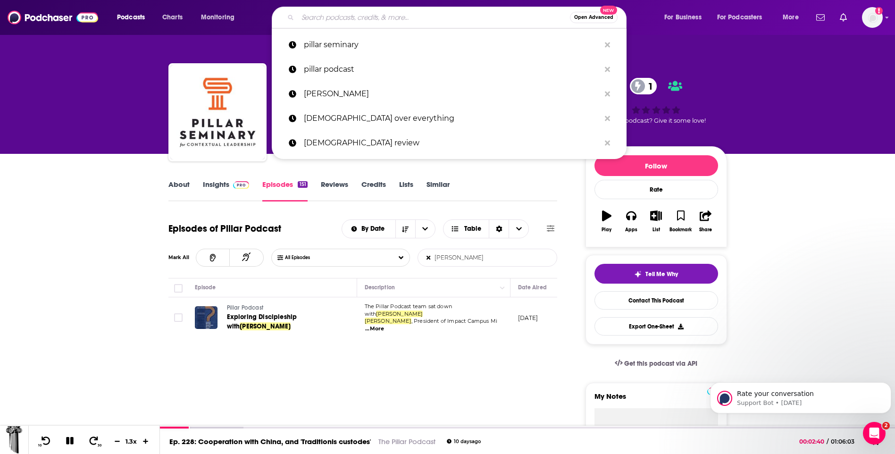
click at [369, 23] on input "Search podcasts, credits, & more..." at bounding box center [434, 17] width 272 height 15
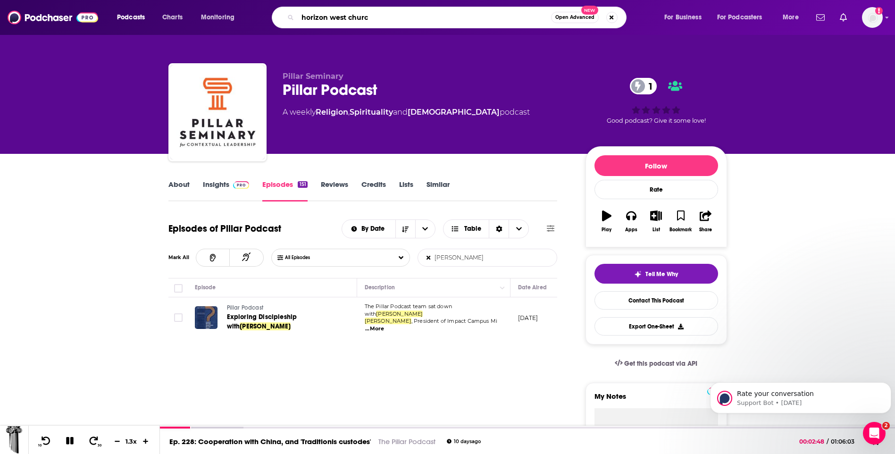
type input "horizon west church"
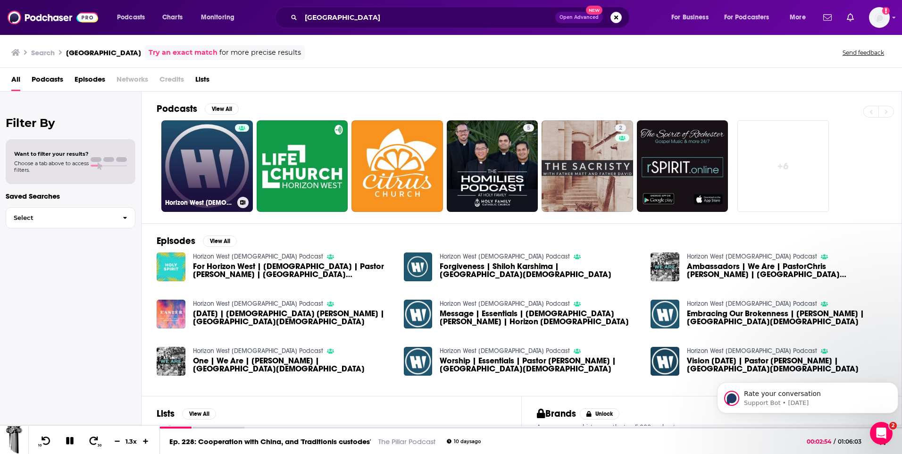
click at [221, 160] on link "Horizon West Church Podcast" at bounding box center [207, 166] width 92 height 92
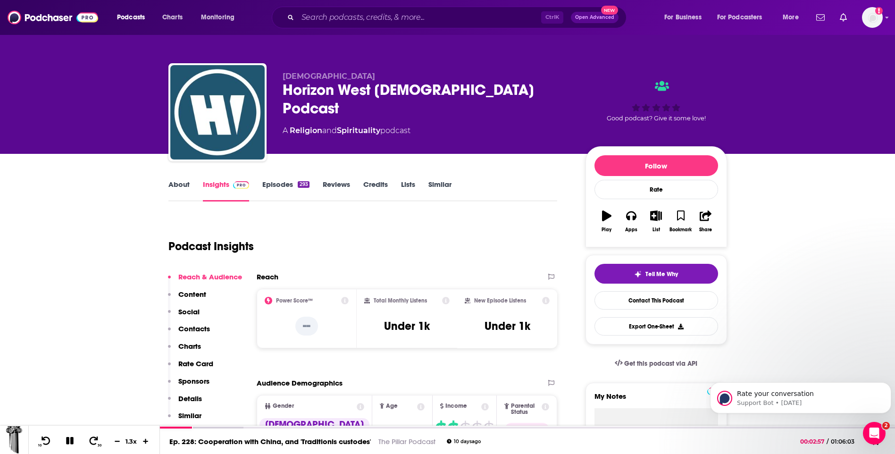
click at [449, 183] on link "Similar" at bounding box center [439, 191] width 23 height 22
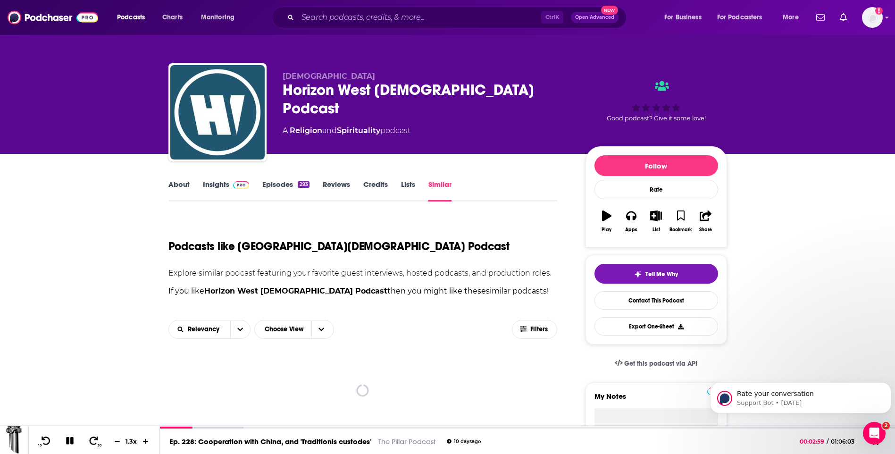
click at [301, 187] on div "293" at bounding box center [303, 184] width 11 height 7
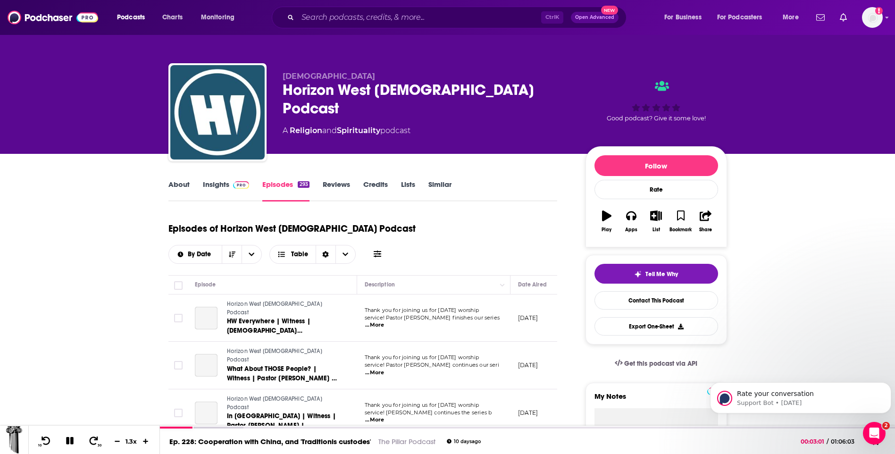
click at [375, 250] on icon at bounding box center [378, 254] width 8 height 8
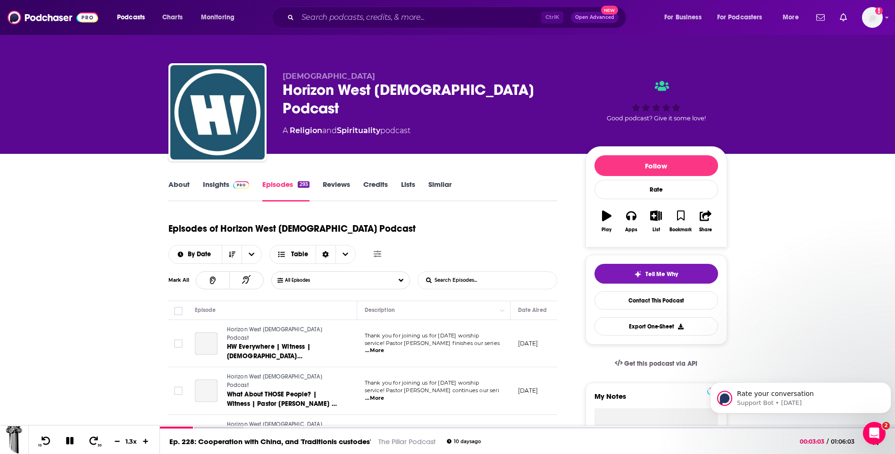
click at [461, 278] on input "List Search Input" at bounding box center [467, 280] width 99 height 17
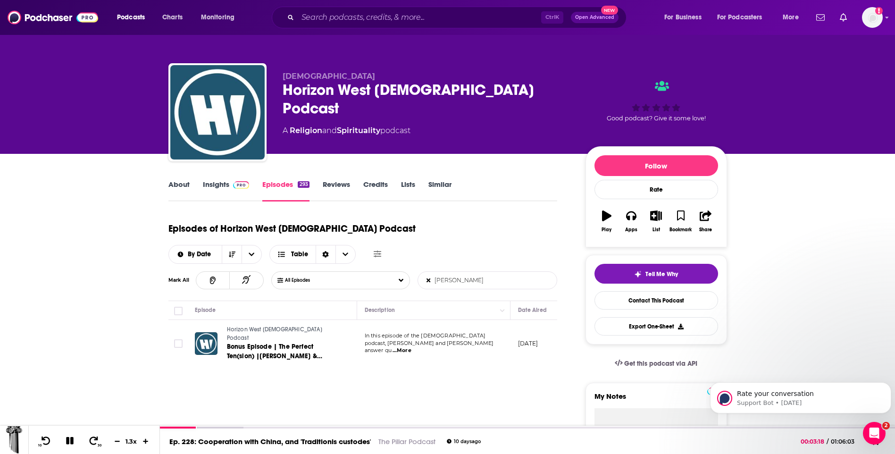
type input "marty solomon"
click at [411, 347] on span "...More" at bounding box center [402, 351] width 19 height 8
click at [396, 14] on input "Search podcasts, credits, & more..." at bounding box center [419, 17] width 243 height 15
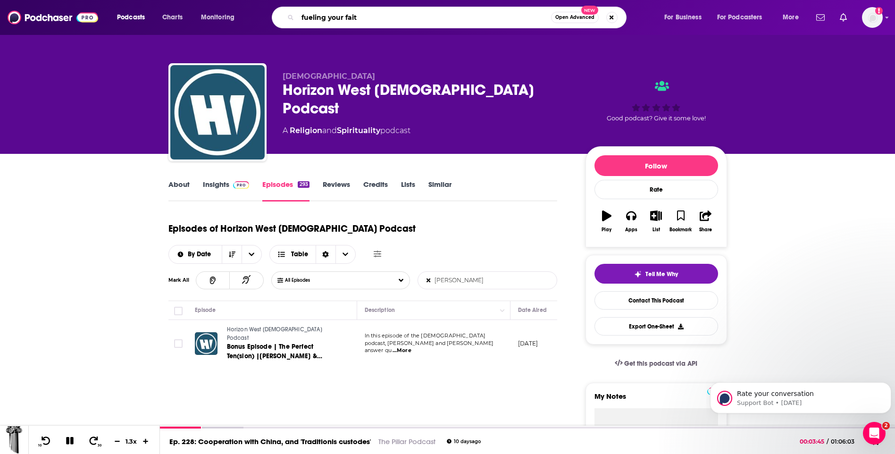
type input "fueling your faith"
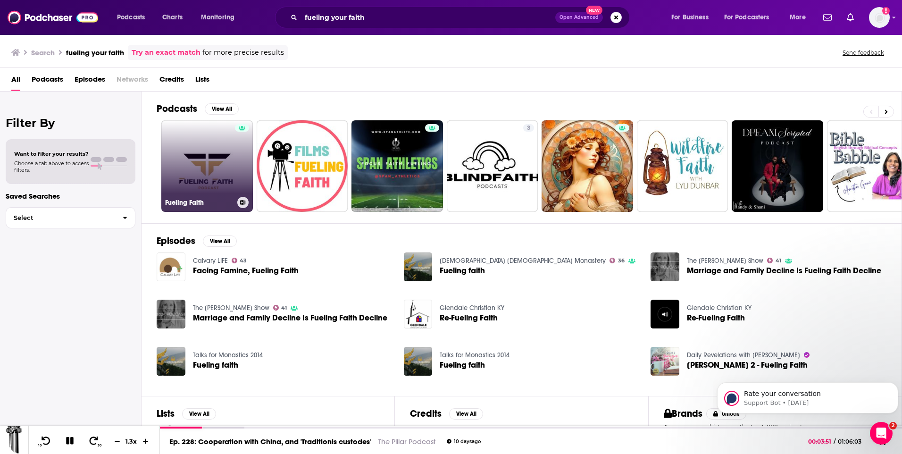
click at [207, 171] on link "Fueling Faith" at bounding box center [207, 166] width 92 height 92
